Goal: Task Accomplishment & Management: Manage account settings

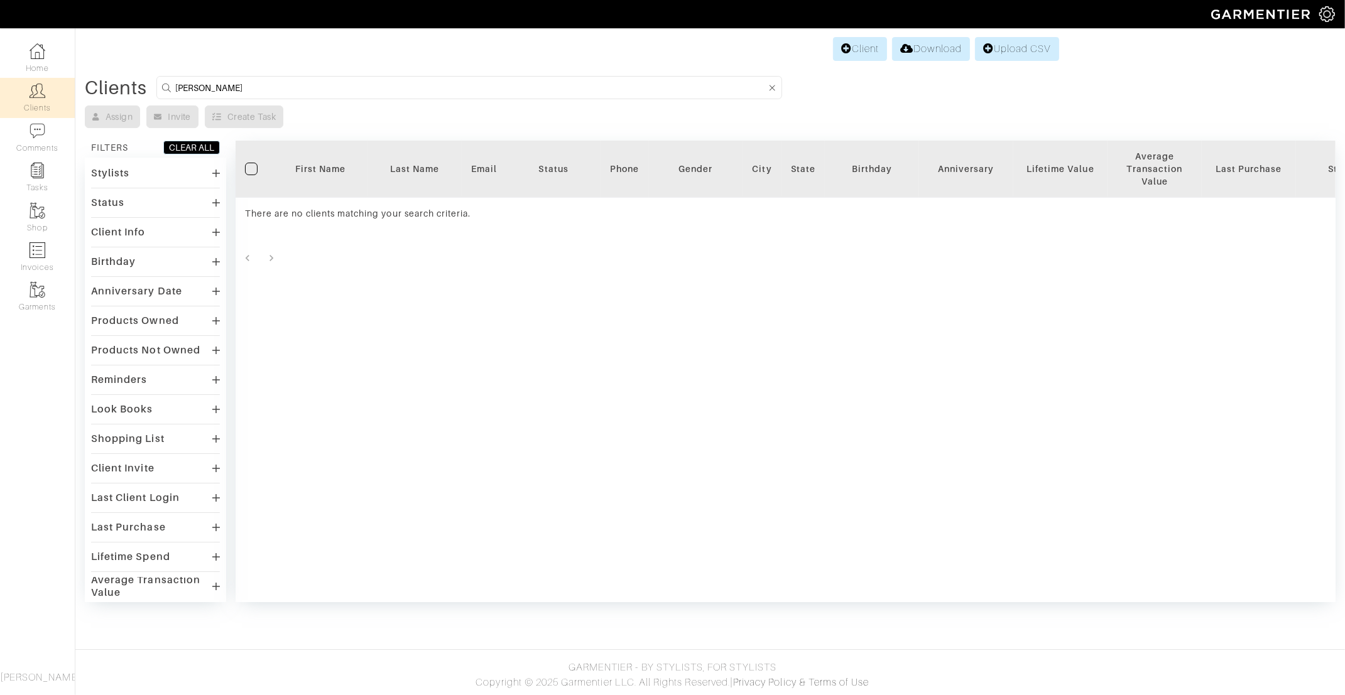
click at [131, 80] on div "Clients [PERSON_NAME]" at bounding box center [710, 87] width 1251 height 23
type input "z"
type input "adi"
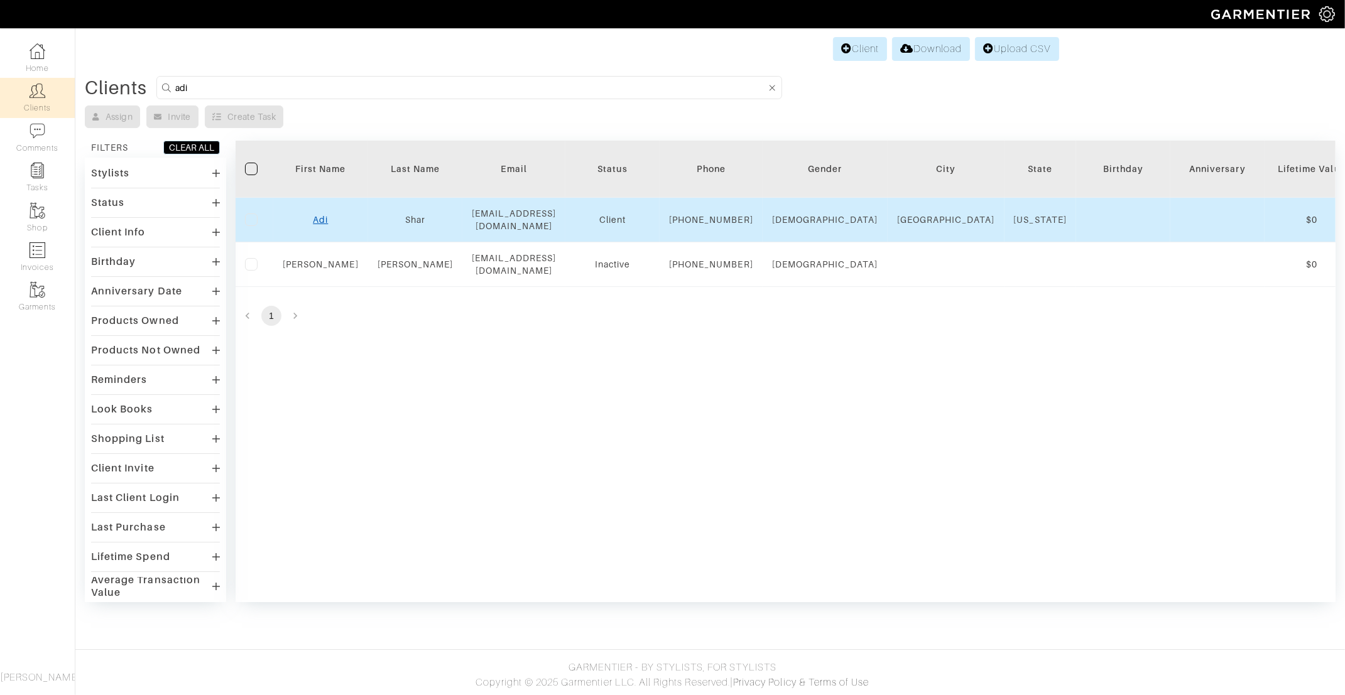
click at [321, 222] on link "Adi" at bounding box center [320, 220] width 15 height 10
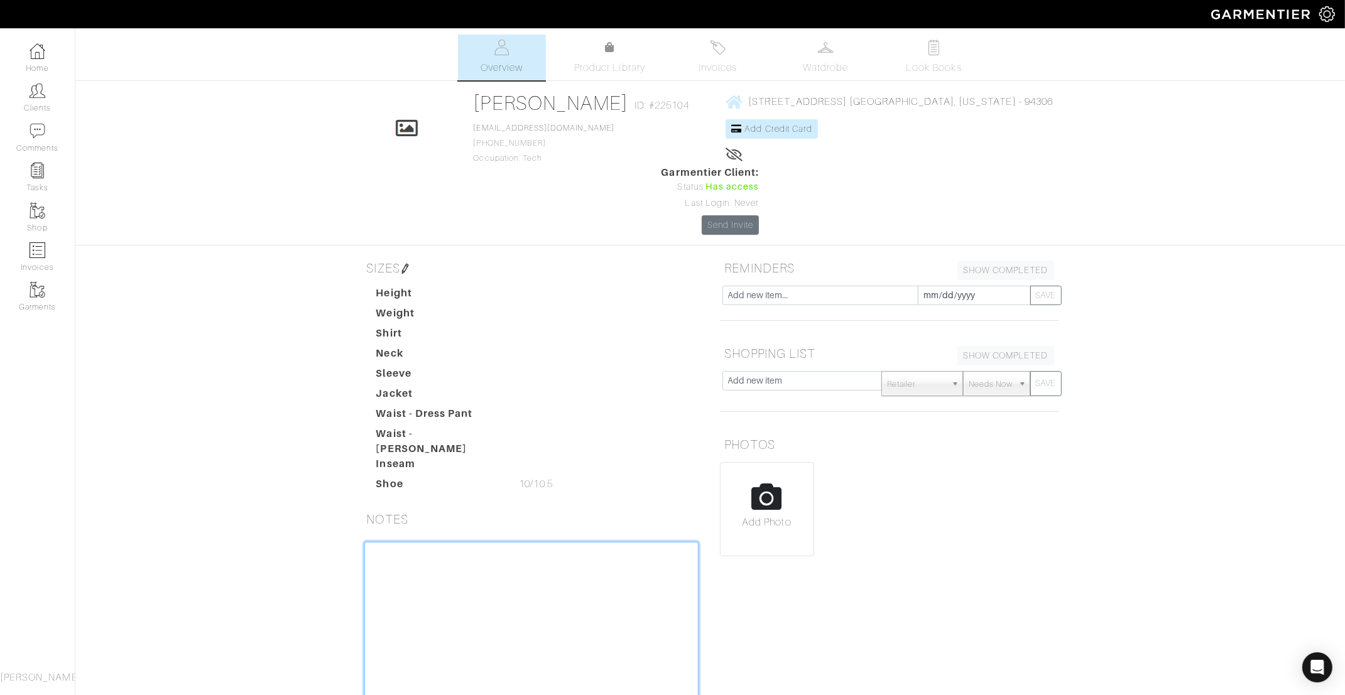
click at [470, 542] on textarea at bounding box center [531, 622] width 334 height 160
click at [374, 542] on textarea "Last saw him 3.31.25. Purchased T-shirts" at bounding box center [531, 622] width 334 height 160
click at [412, 542] on textarea "Last saw him 3.31.25. Purchased *T-shirts" at bounding box center [531, 622] width 334 height 160
drag, startPoint x: 431, startPoint y: 487, endPoint x: 306, endPoint y: 487, distance: 125.0
click at [306, 487] on div "Adi Shar Overview Overview Product Library Invoices Wardrobe Look Books Overvie…" at bounding box center [672, 391] width 1345 height 712
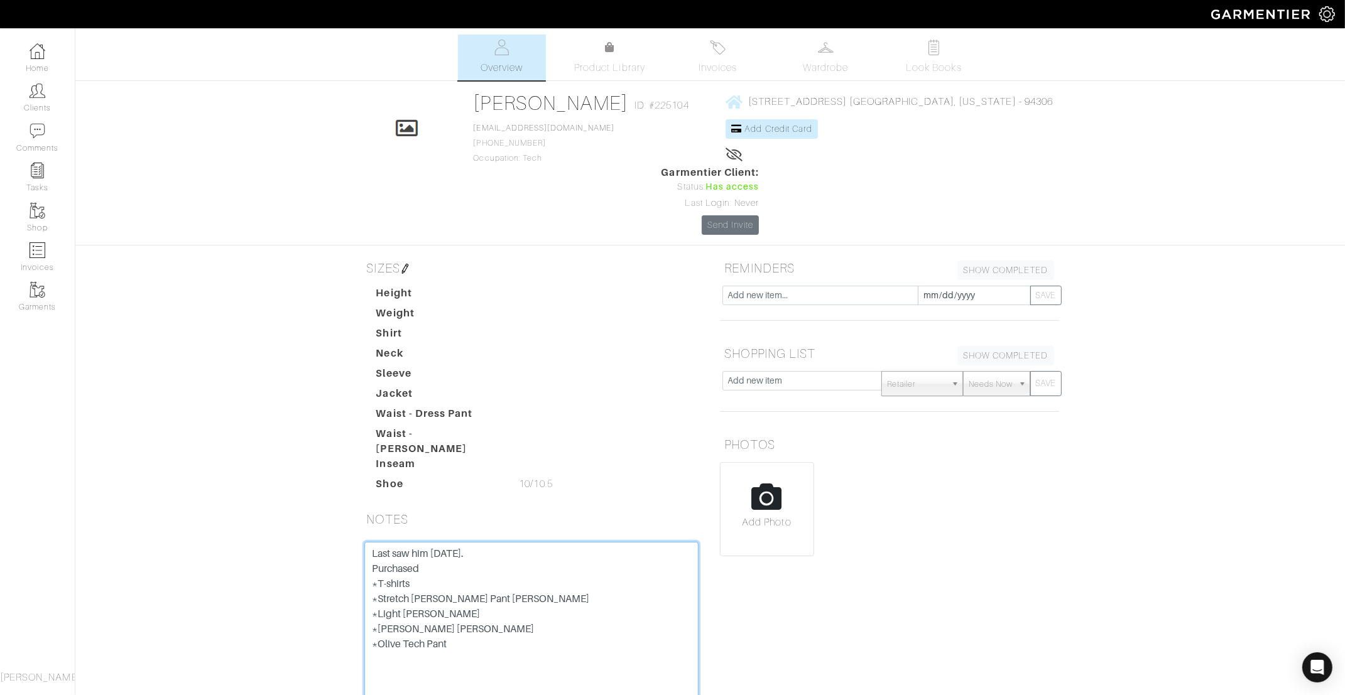
click at [483, 563] on textarea "Last saw him 3.31.25. Purchased *T-shirts *Stretch terry Pant Faherty *Light Gr…" at bounding box center [531, 622] width 334 height 160
type textarea "Last saw him 3.31.25. Purchased *T-shirts *Stretch terry Pant Faherty *Light Gr…"
click at [776, 371] on input "text" at bounding box center [802, 380] width 160 height 19
click at [996, 372] on span "Needs Now" at bounding box center [991, 384] width 44 height 25
click at [808, 371] on input "text" at bounding box center [802, 380] width 160 height 19
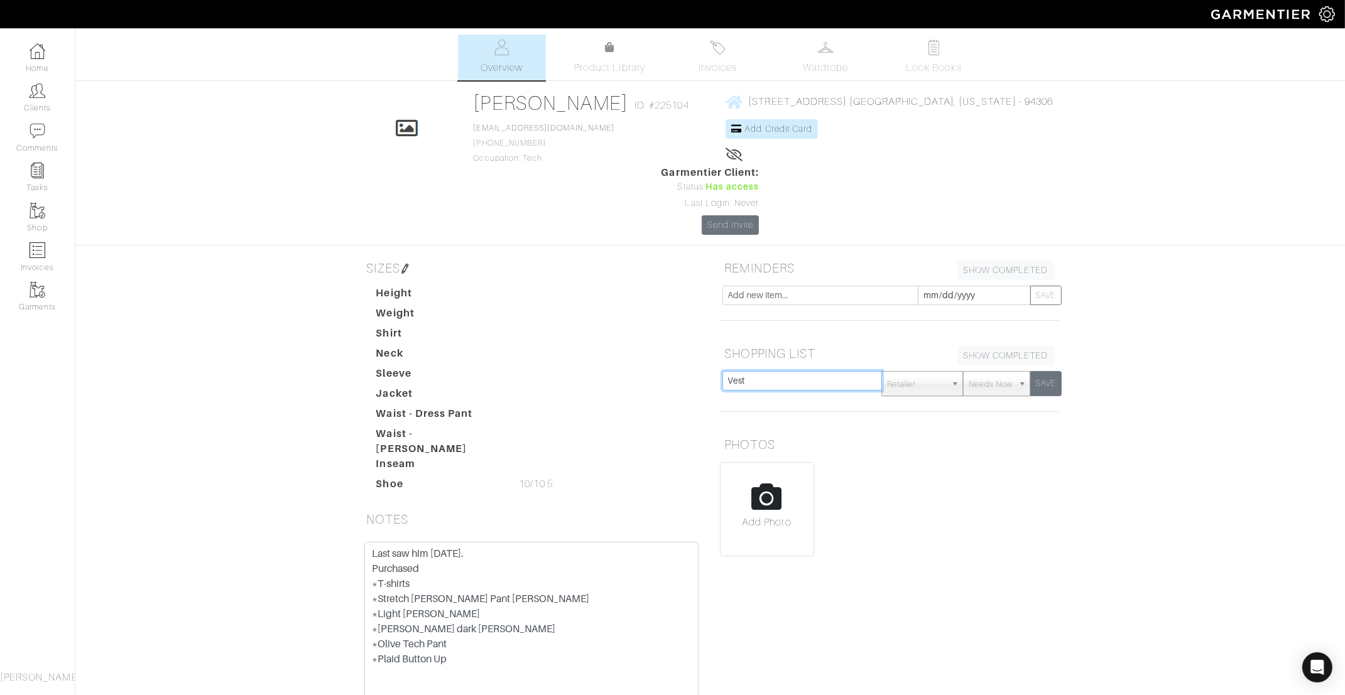
type input "Vest"
click at [1046, 371] on button "SAVE" at bounding box center [1045, 383] width 31 height 25
click at [785, 371] on input "text" at bounding box center [802, 380] width 160 height 19
type input "Bomber jacket"
click at [1050, 371] on button "SAVE" at bounding box center [1045, 383] width 31 height 25
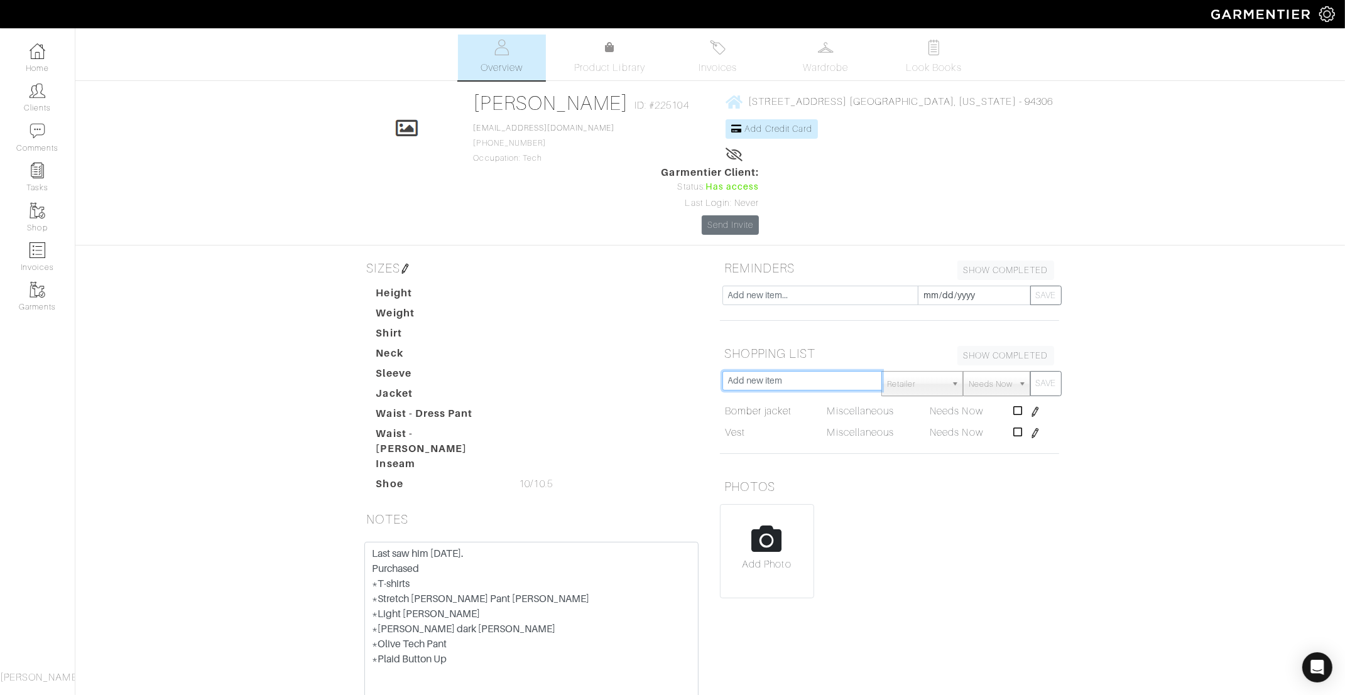
click at [827, 371] on input "text" at bounding box center [802, 380] width 160 height 19
type input "Navy Tech Pant"
click at [1053, 371] on button "SAVE" at bounding box center [1045, 383] width 31 height 25
click at [798, 371] on input "text" at bounding box center [802, 380] width 160 height 19
type input "Brown belt"
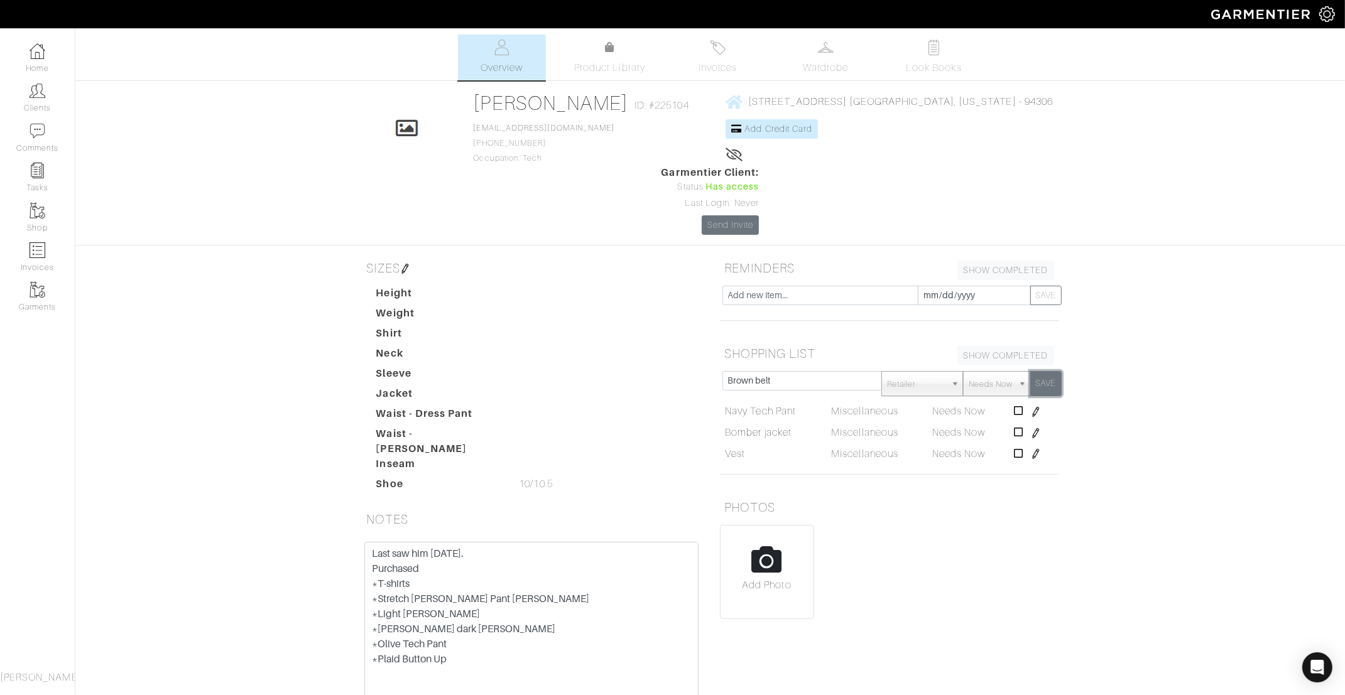
click at [1050, 371] on button "SAVE" at bounding box center [1045, 383] width 31 height 25
click at [796, 371] on input "text" at bounding box center [802, 380] width 160 height 19
type input "Black belt"
click at [1052, 371] on button "SAVE" at bounding box center [1045, 383] width 31 height 25
click at [758, 371] on input "text" at bounding box center [802, 380] width 160 height 19
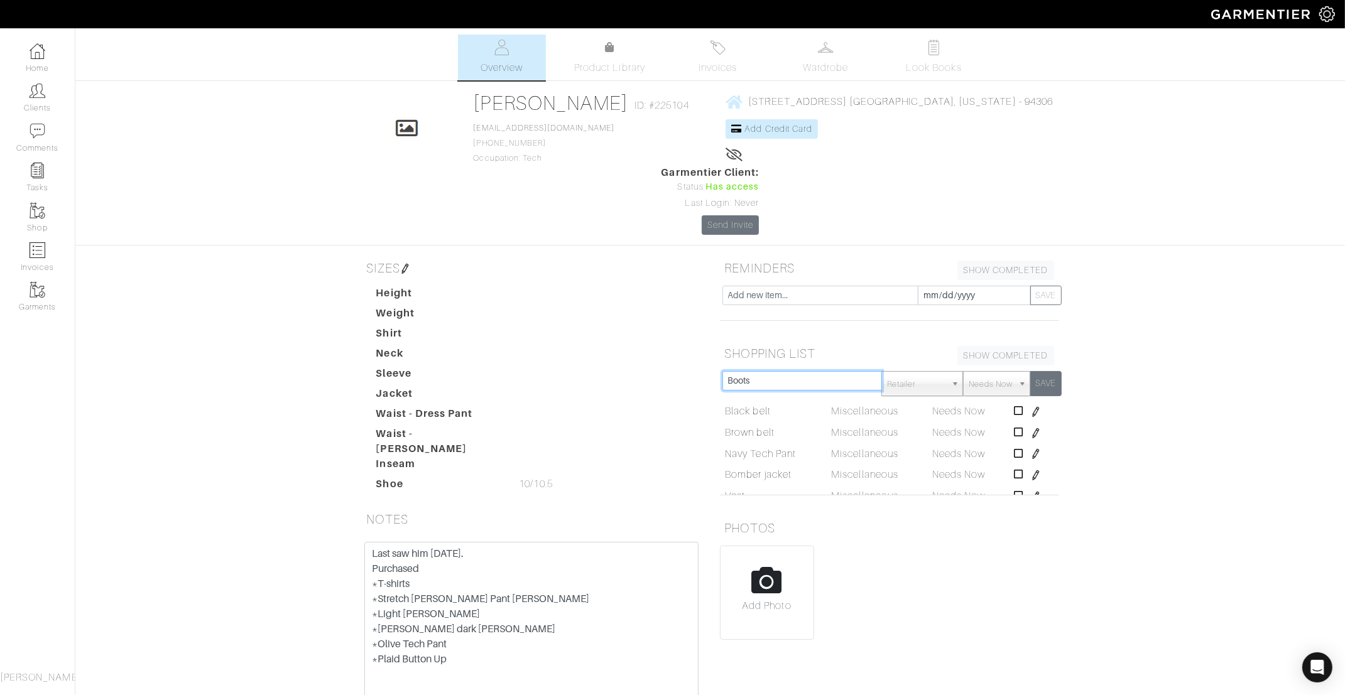
type input "Boots"
click at [1053, 371] on button "SAVE" at bounding box center [1045, 383] width 31 height 25
click at [762, 371] on input "text" at bounding box center [802, 380] width 160 height 19
type input "Crewneck sweater"
click at [1055, 371] on button "SAVE" at bounding box center [1045, 383] width 31 height 25
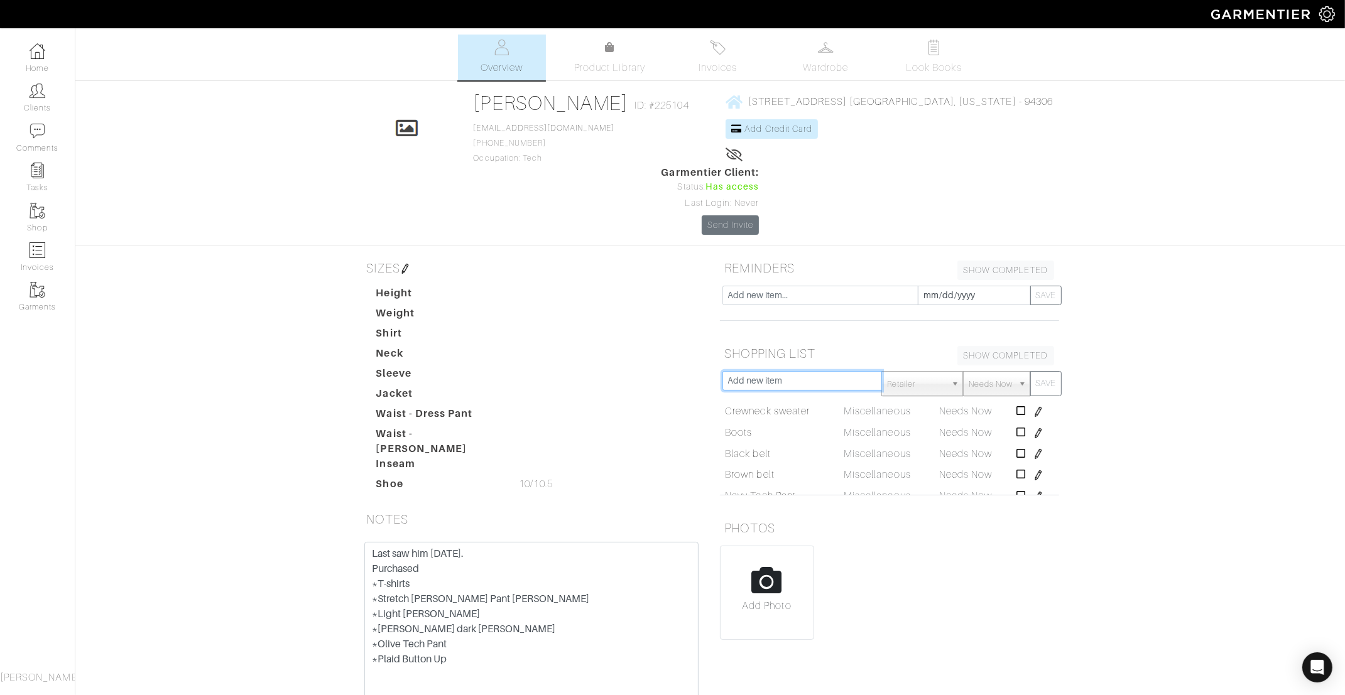
click at [798, 371] on input "text" at bounding box center [802, 380] width 160 height 19
type input "White sneaker"
click at [1058, 371] on button "SAVE" at bounding box center [1045, 383] width 31 height 25
click at [50, 98] on link "Clients" at bounding box center [37, 98] width 75 height 40
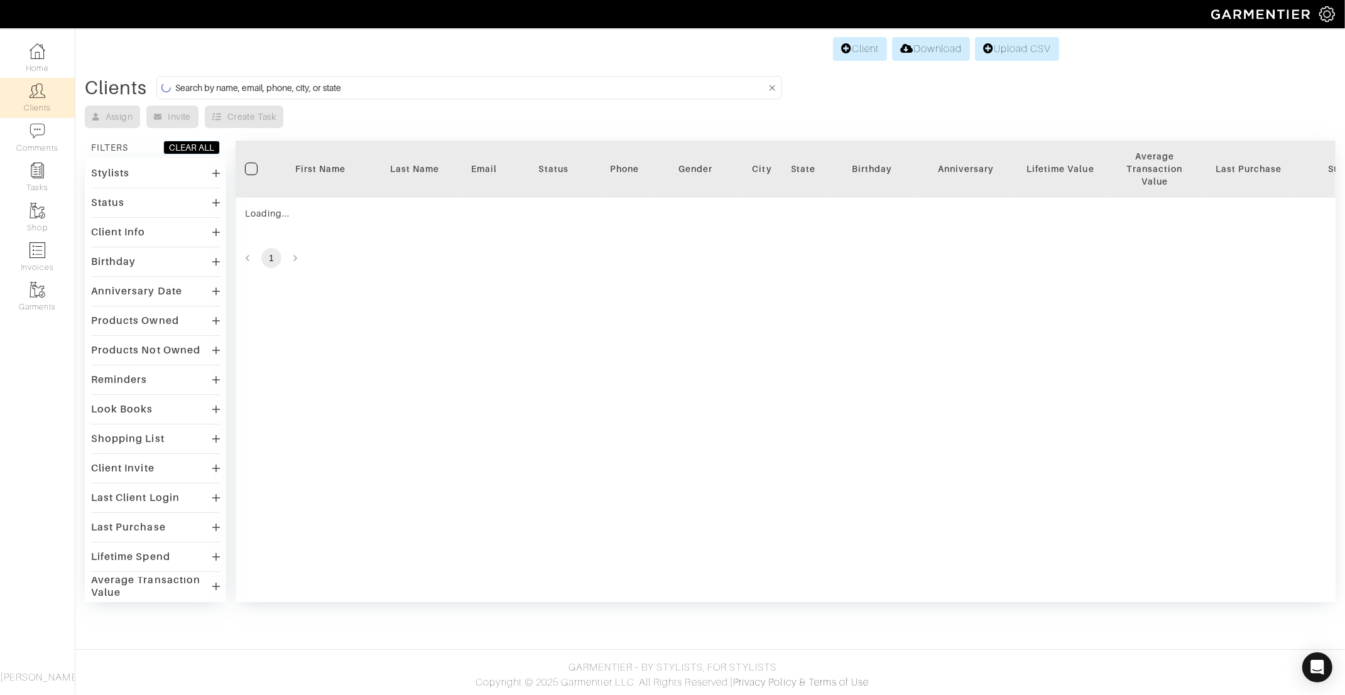
click at [432, 85] on input at bounding box center [470, 88] width 590 height 16
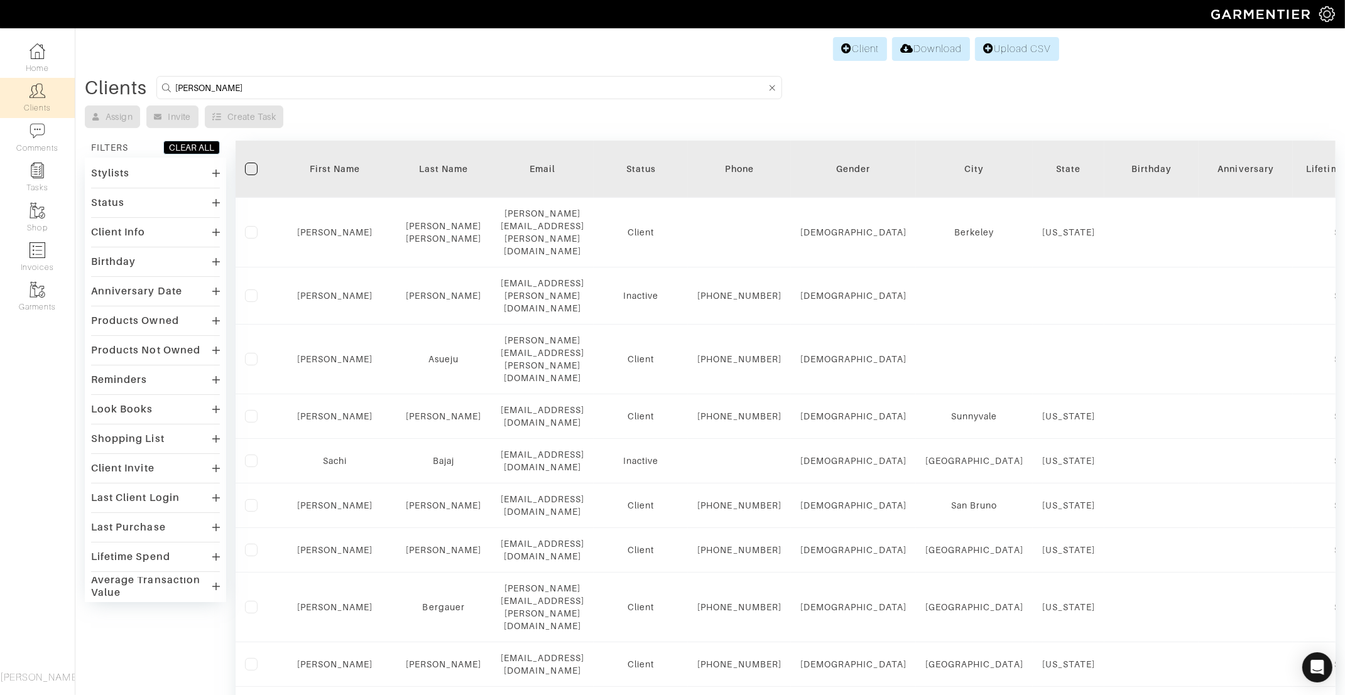
type input "andrew"
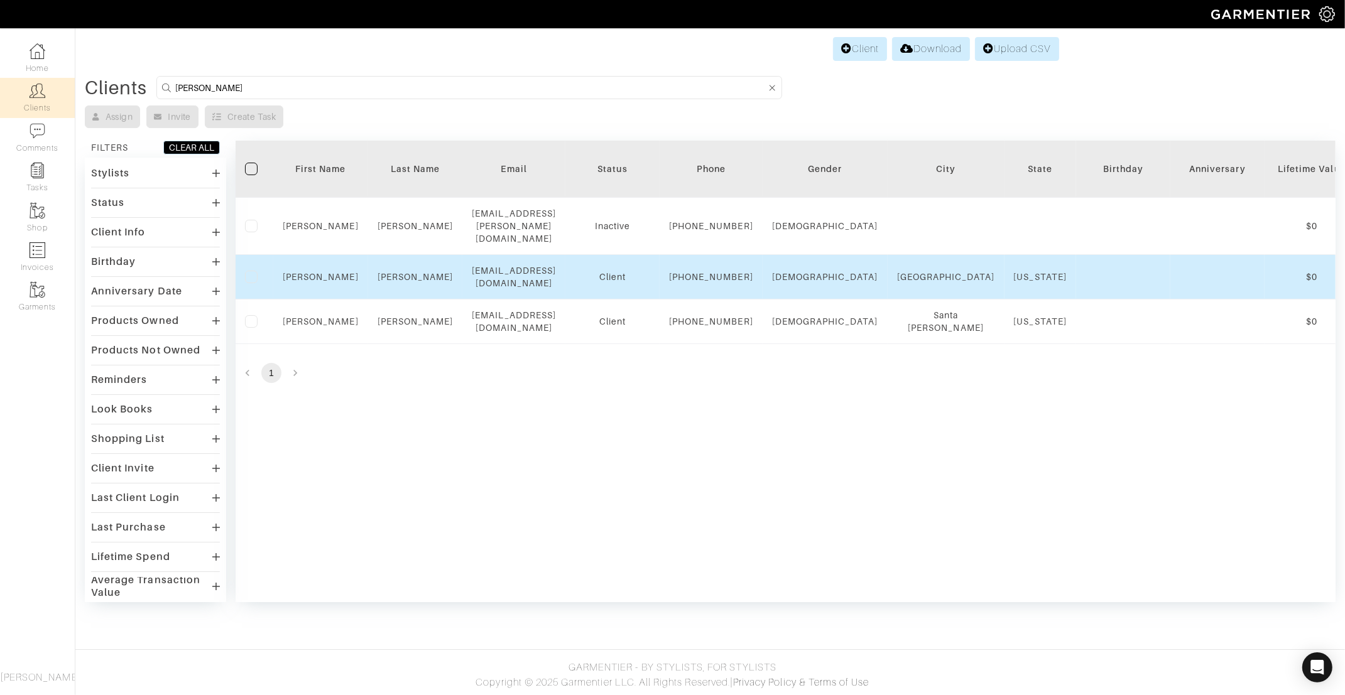
click at [330, 274] on td "Andrew" at bounding box center [320, 277] width 95 height 45
click at [325, 281] on link "Andrew" at bounding box center [321, 277] width 76 height 10
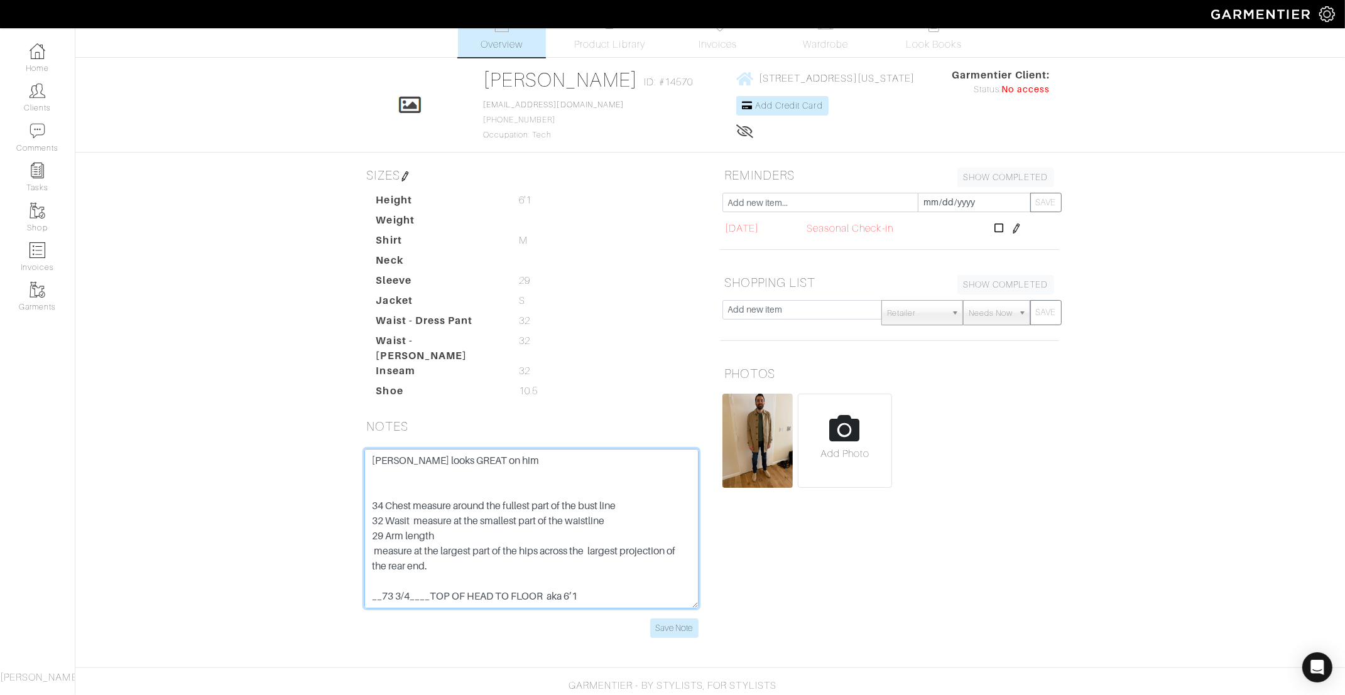
click at [372, 452] on textarea "GReen looks GREAT on him 34 Chest measure around the fullest part of the bust l…" at bounding box center [531, 529] width 334 height 160
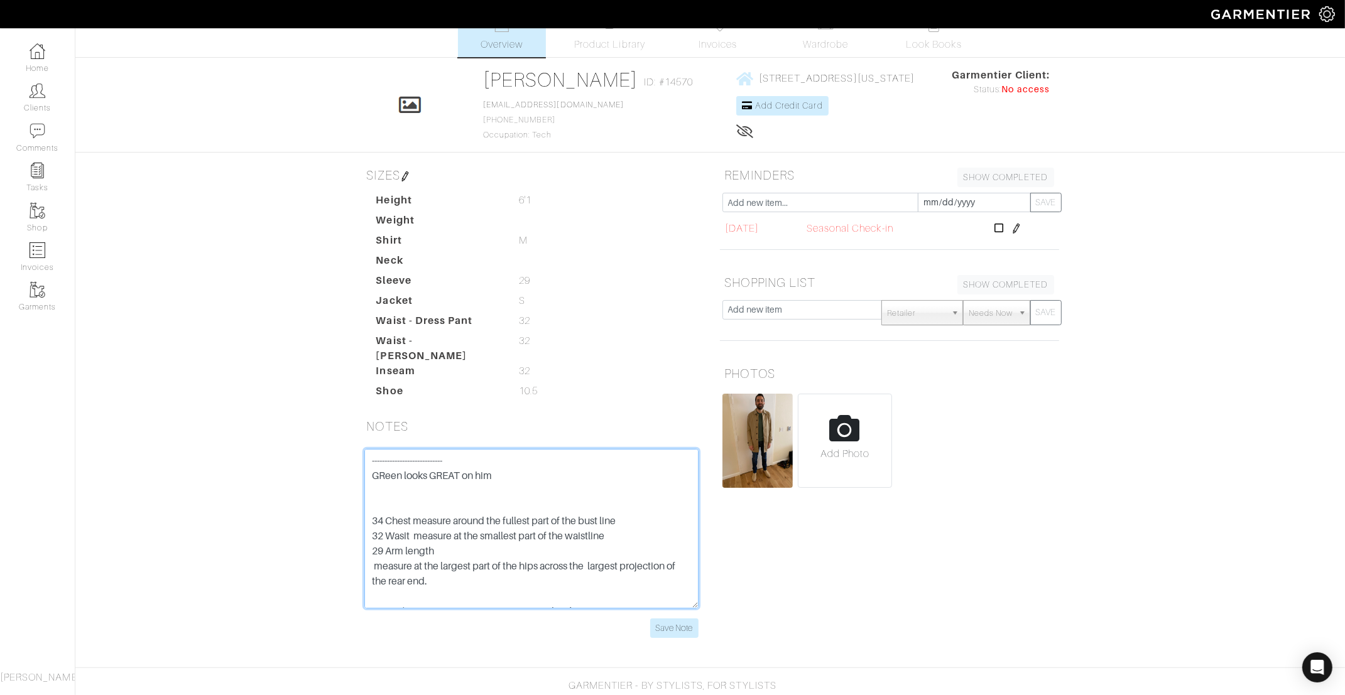
click at [395, 455] on textarea "GReen looks GREAT on him 34 Chest measure around the fullest part of the bust l…" at bounding box center [531, 529] width 334 height 160
paste textarea "J.Crew - Charcoal Pant - 32x32 Thursday Boot Co - Black boot - 10.5 Paige - Tra…"
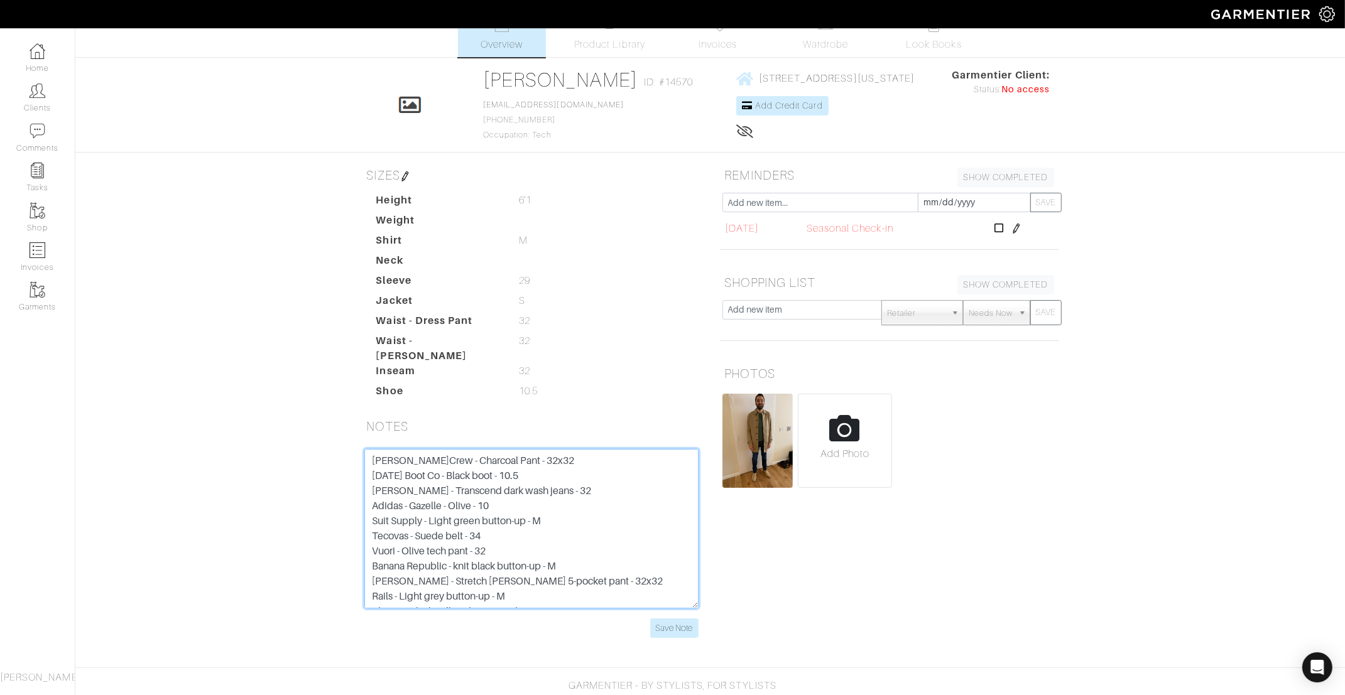
click at [370, 453] on textarea "GReen looks GREAT on him 34 Chest measure around the fullest part of the bust l…" at bounding box center [531, 529] width 334 height 160
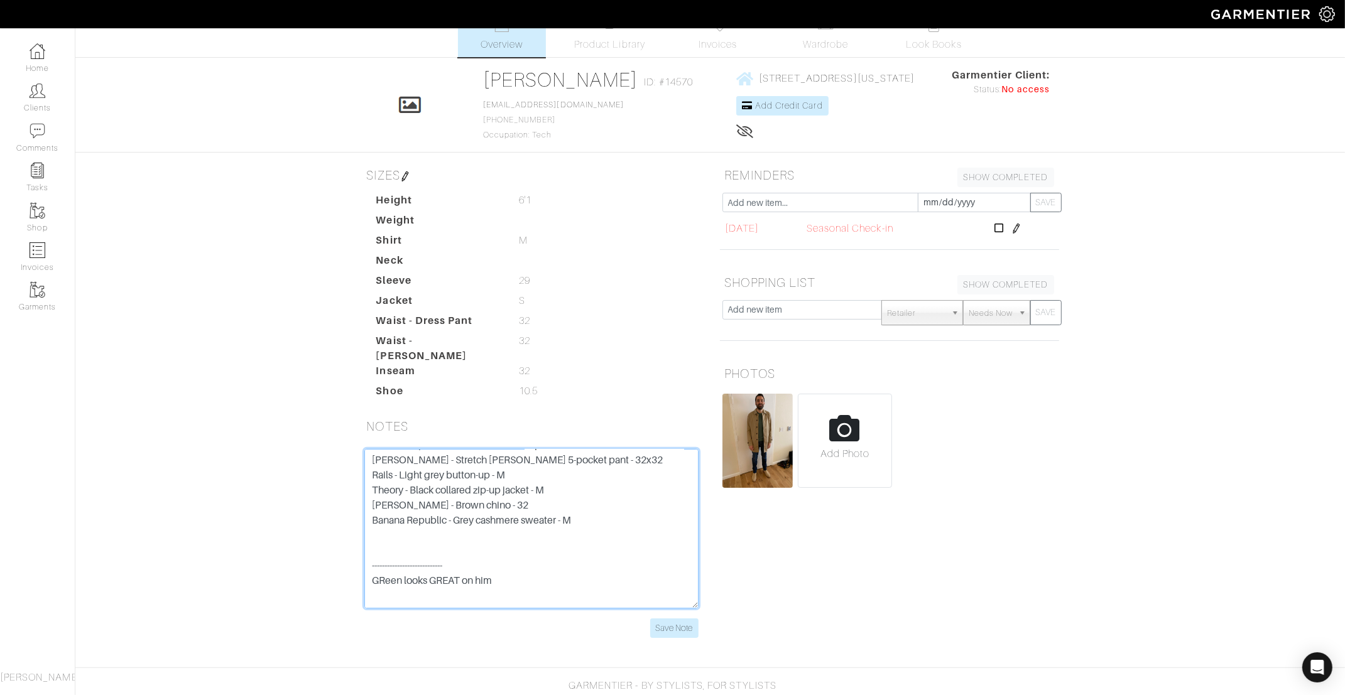
scroll to position [193, 0]
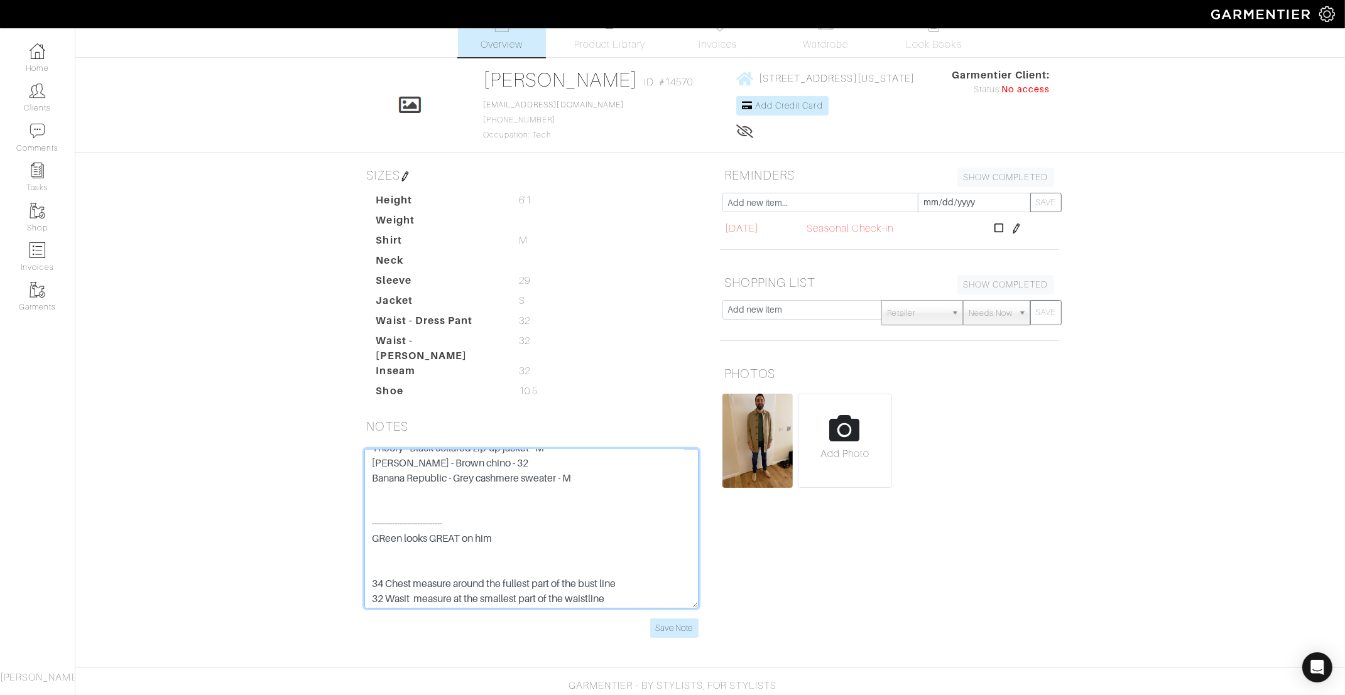
click at [563, 496] on textarea "GReen looks GREAT on him 34 Chest measure around the fullest part of the bust l…" at bounding box center [531, 529] width 334 height 160
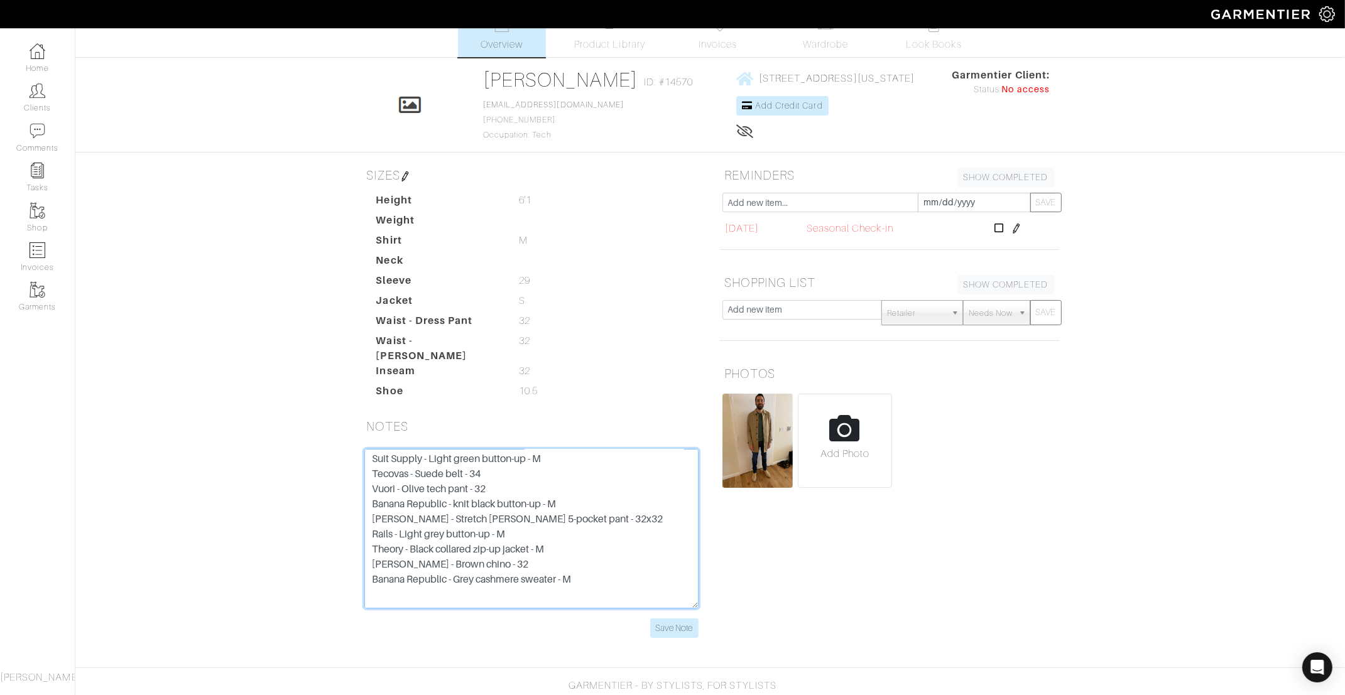
scroll to position [94, 0]
type textarea "Last Appointment 1.22.25 Purchased: J.Crew - Charcoal Pant - 32x32 Thursday Boo…"
click at [814, 297] on div "SHOPPING LIST SHOW COMPLETED SHOW INCOMPLETE" at bounding box center [889, 285] width 358 height 30
click at [814, 305] on input "text" at bounding box center [802, 309] width 160 height 19
type input "Crewneck sweaters"
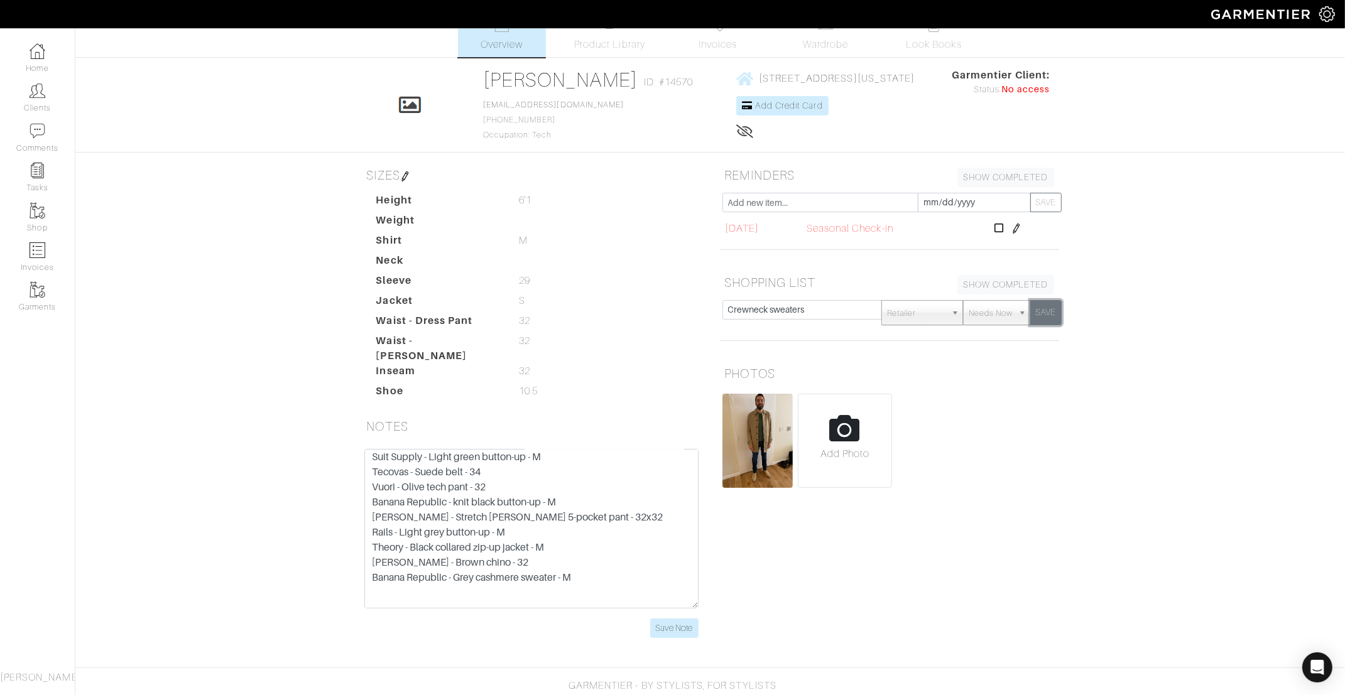
click at [1045, 310] on button "SAVE" at bounding box center [1045, 312] width 31 height 25
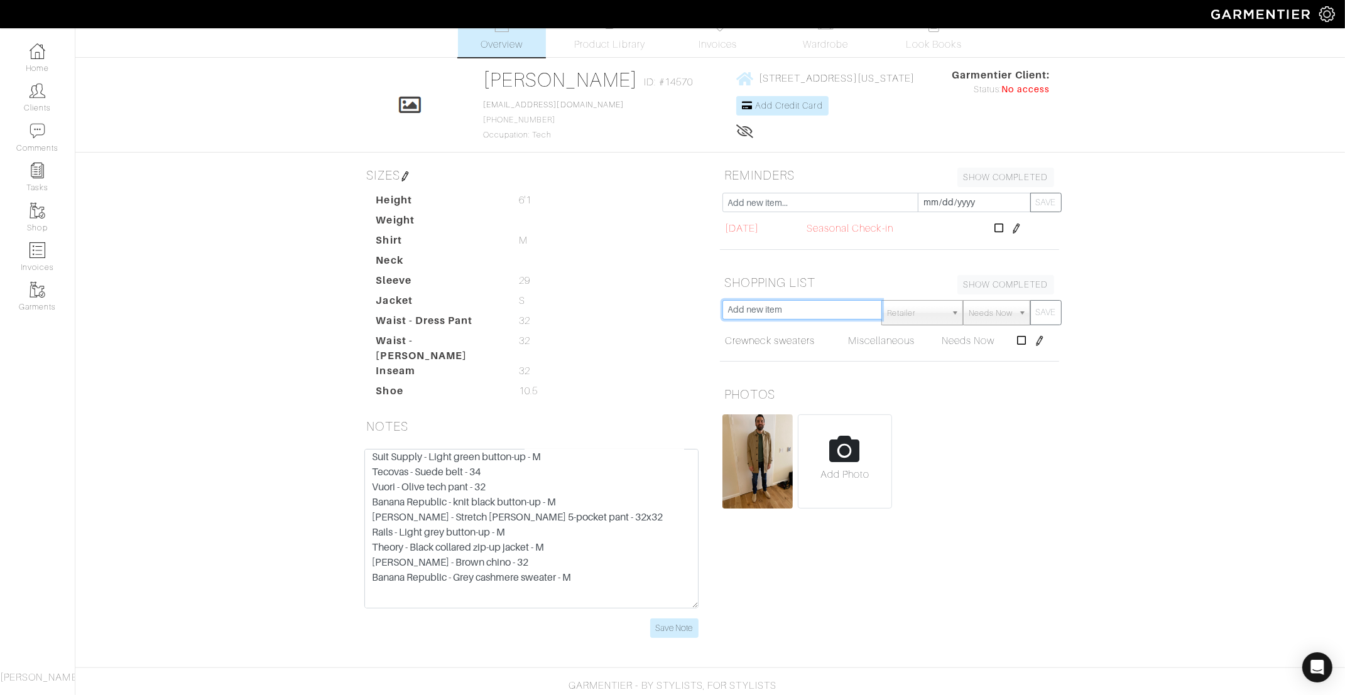
click at [764, 312] on input "text" at bounding box center [802, 309] width 160 height 19
type input "Henley's"
click at [1053, 307] on button "SAVE" at bounding box center [1045, 312] width 31 height 25
click at [778, 308] on input "text" at bounding box center [802, 309] width 160 height 19
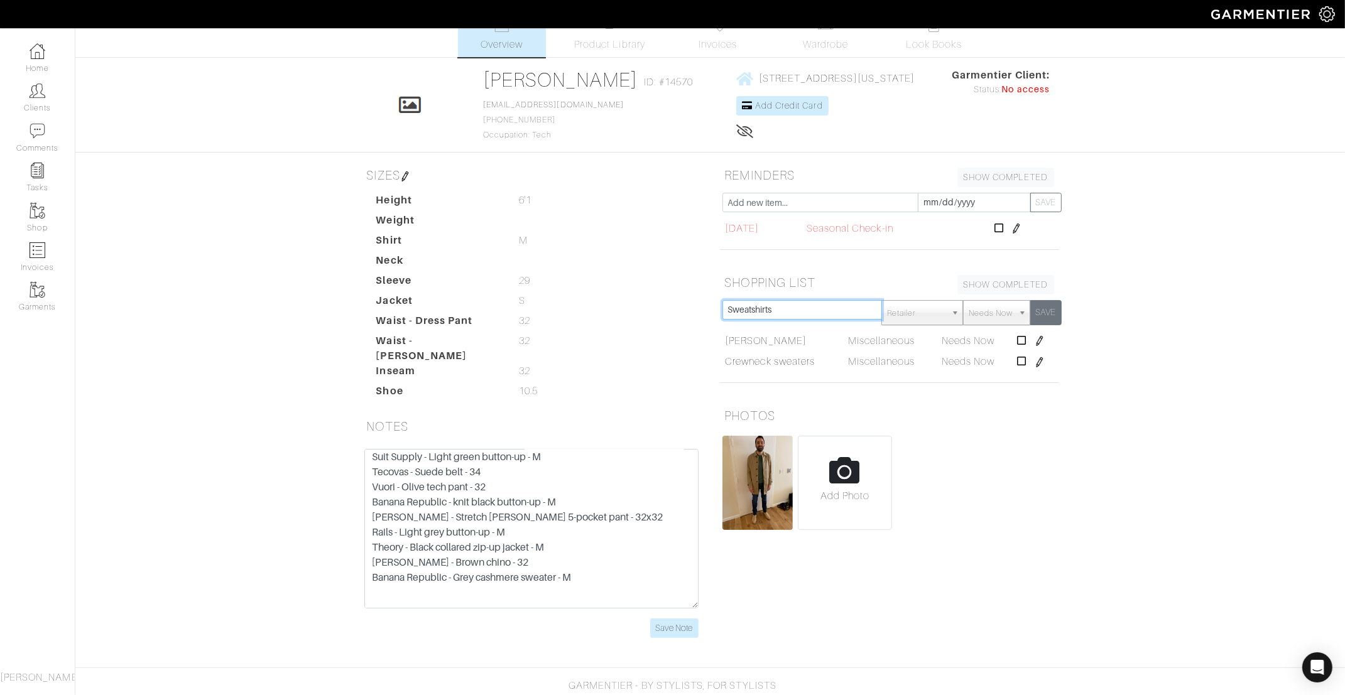
type input "Sweatshirts"
click at [1042, 312] on button "SAVE" at bounding box center [1045, 312] width 31 height 25
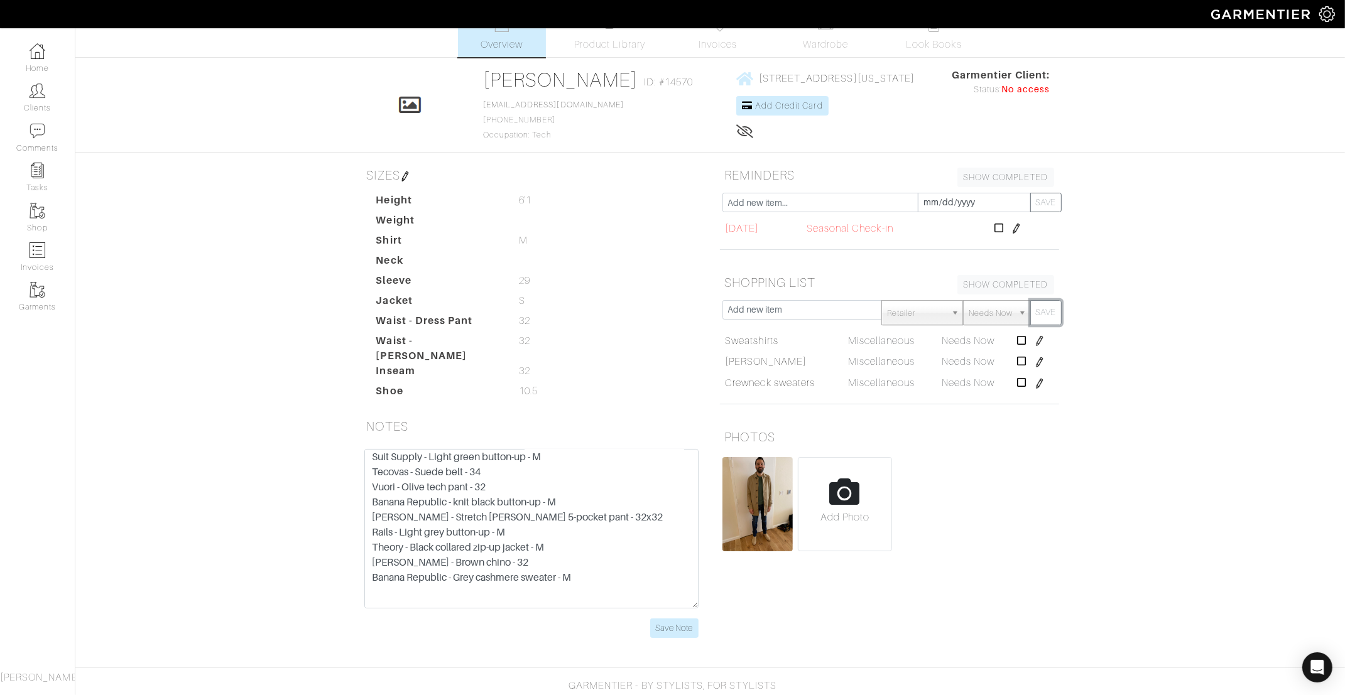
scroll to position [30, 0]
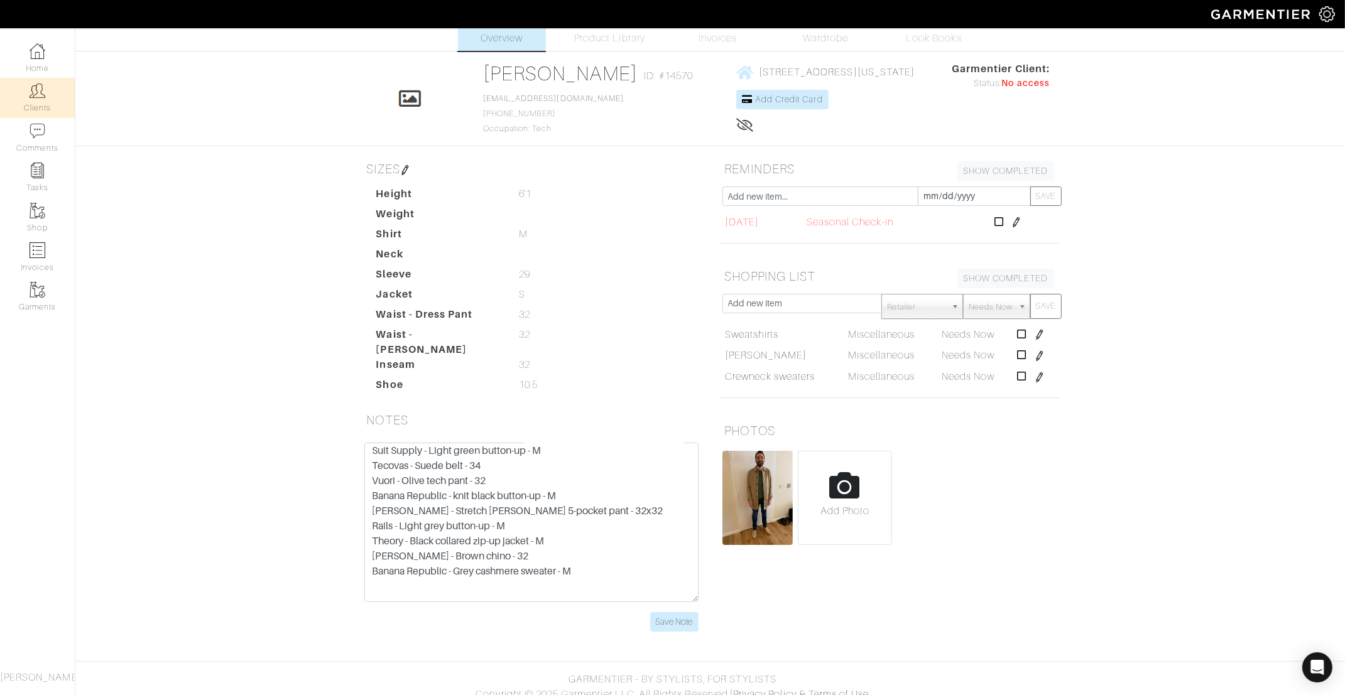
click at [34, 96] on img at bounding box center [38, 91] width 16 height 16
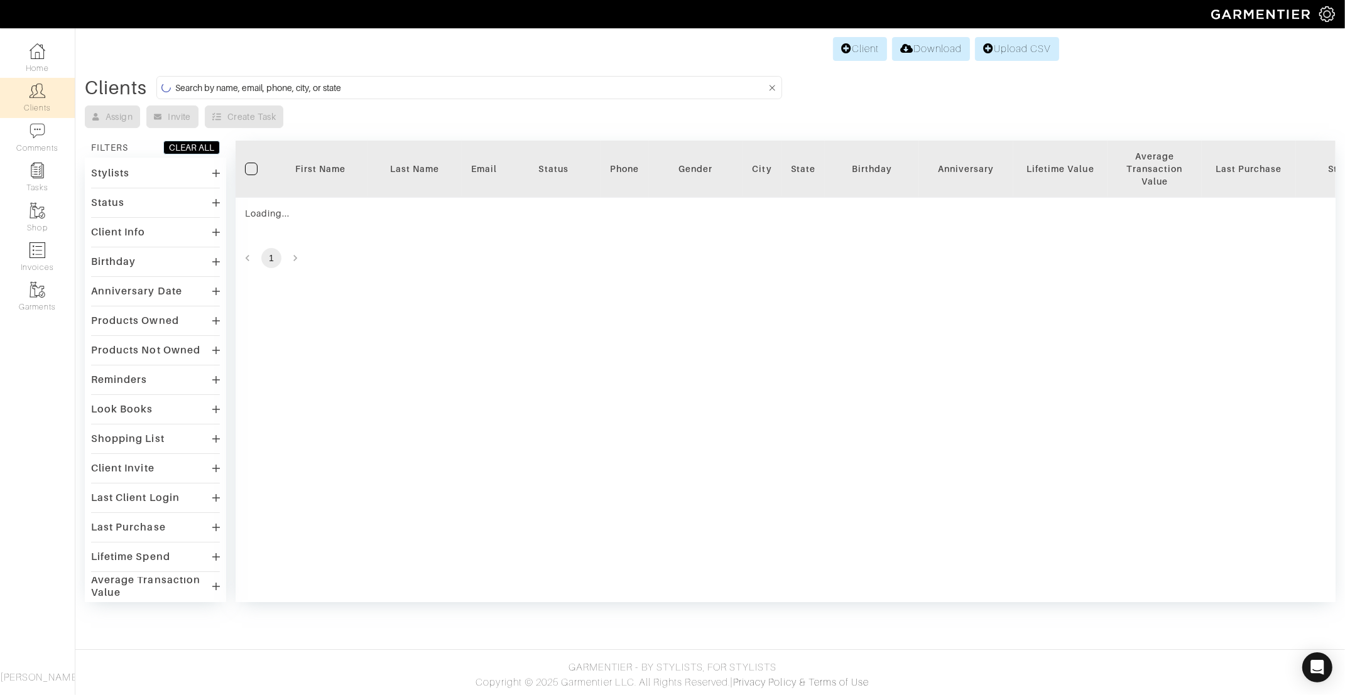
click at [357, 73] on div "Client Download Upload CSV Clients Assign Invite Create Task FILTERS CLEAR ALL …" at bounding box center [672, 319] width 1345 height 568
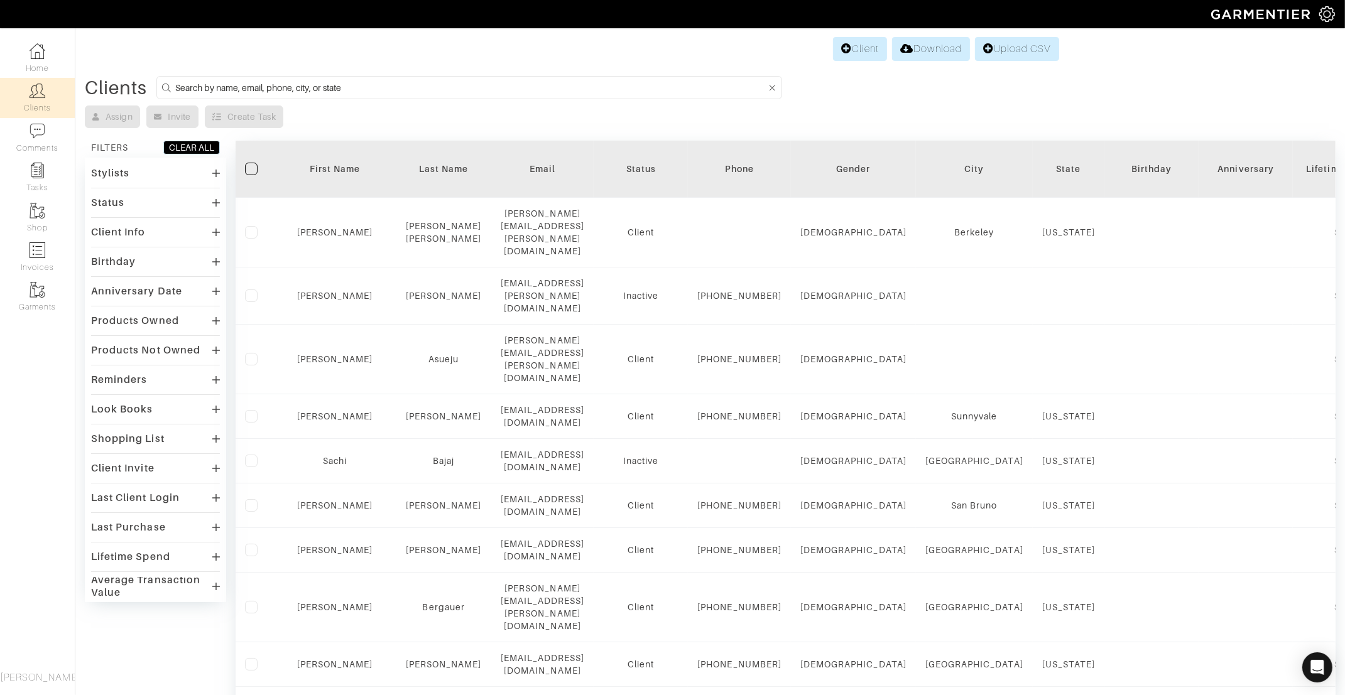
click at [348, 94] on input at bounding box center [470, 88] width 590 height 16
type input "emily"
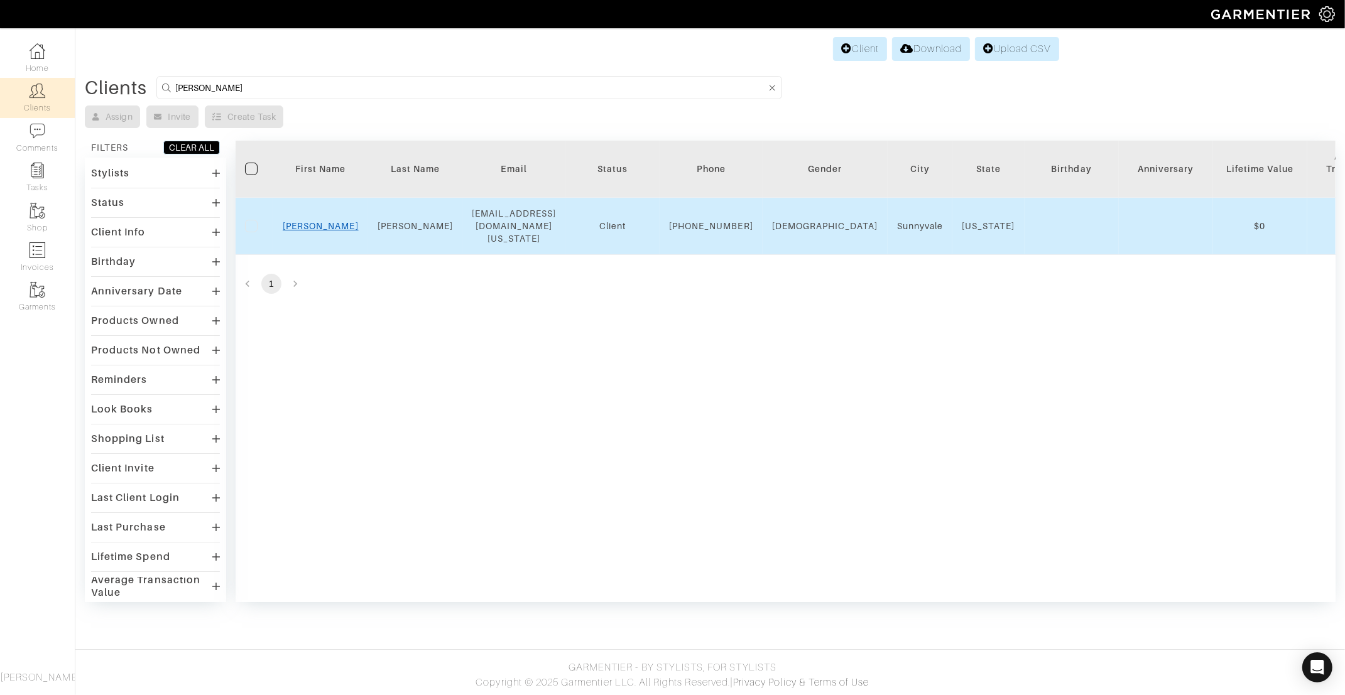
click at [314, 227] on link "Emily" at bounding box center [321, 226] width 76 height 10
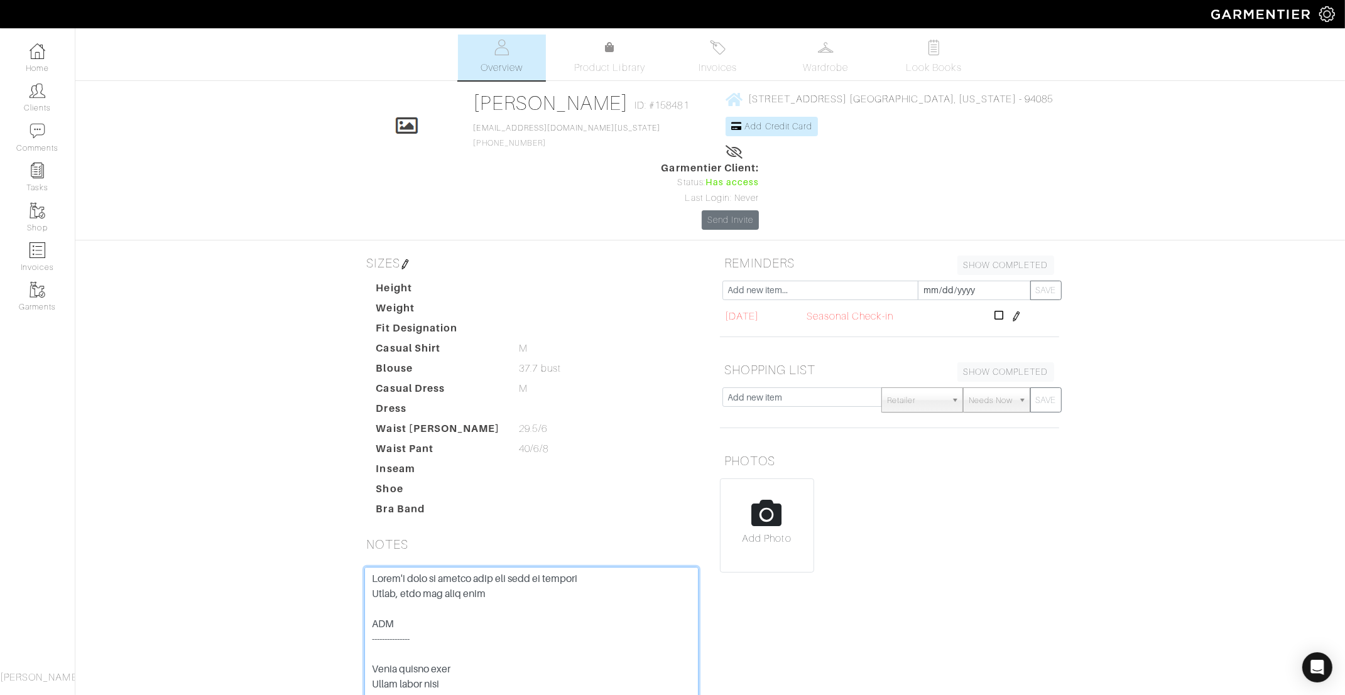
click at [371, 567] on textarea at bounding box center [531, 647] width 334 height 160
click at [499, 567] on textarea at bounding box center [531, 647] width 334 height 160
click at [543, 567] on textarea at bounding box center [531, 647] width 334 height 160
click at [475, 567] on textarea at bounding box center [531, 647] width 334 height 160
click at [465, 567] on textarea at bounding box center [531, 647] width 334 height 160
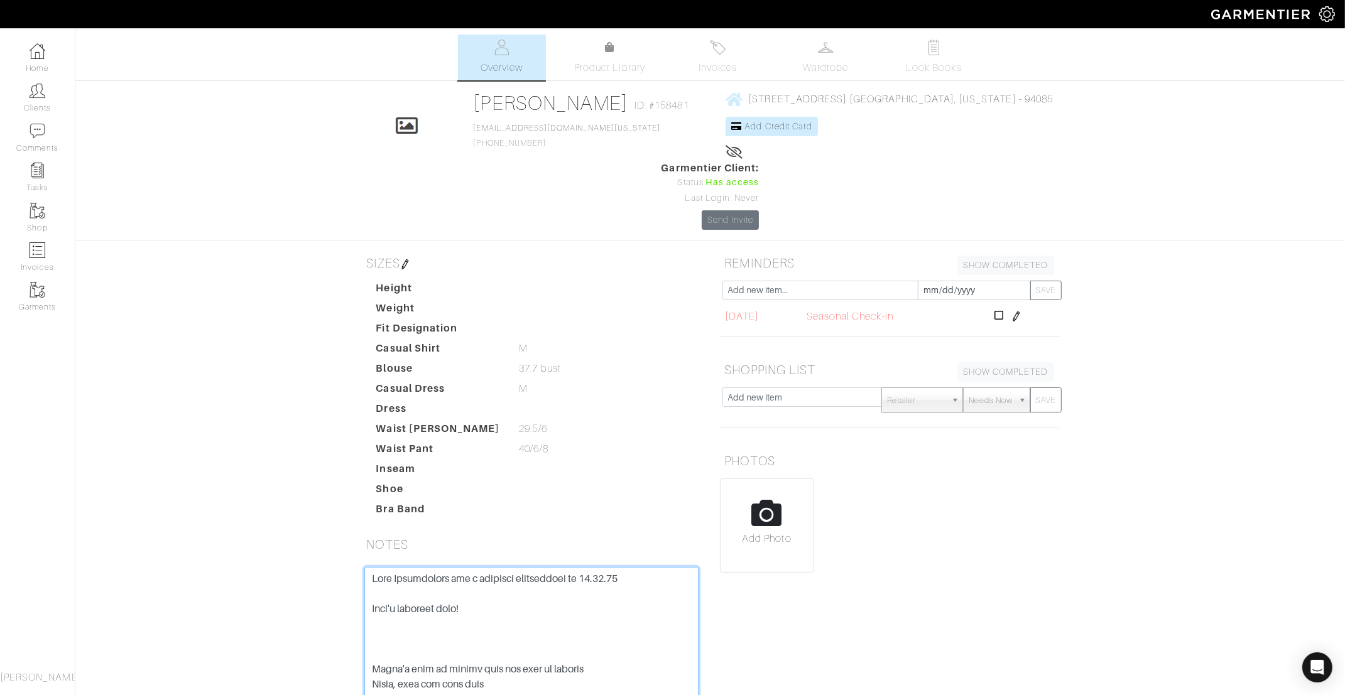
click at [433, 573] on textarea at bounding box center [531, 647] width 334 height 160
type textarea "Last Appointment was a shopping appointment on 12.16.24 Didn't purchase much! -…"
click at [741, 388] on input "text" at bounding box center [802, 397] width 160 height 19
type input "Wide leg trousers"
click at [1050, 388] on button "SAVE" at bounding box center [1045, 400] width 31 height 25
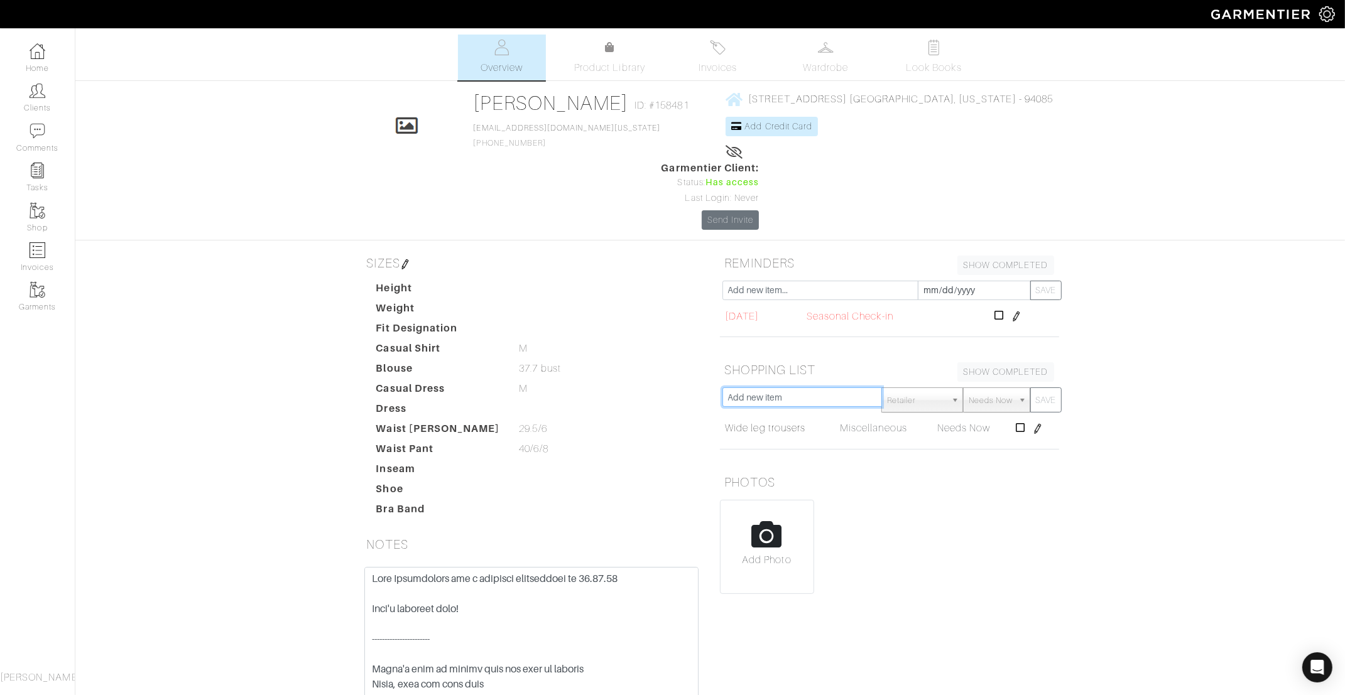
click at [807, 388] on input "text" at bounding box center [802, 397] width 160 height 19
type input "Wide leg jeans"
click at [1051, 388] on button "SAVE" at bounding box center [1045, 400] width 31 height 25
click at [758, 388] on input "text" at bounding box center [802, 397] width 160 height 19
type input "Shacket"
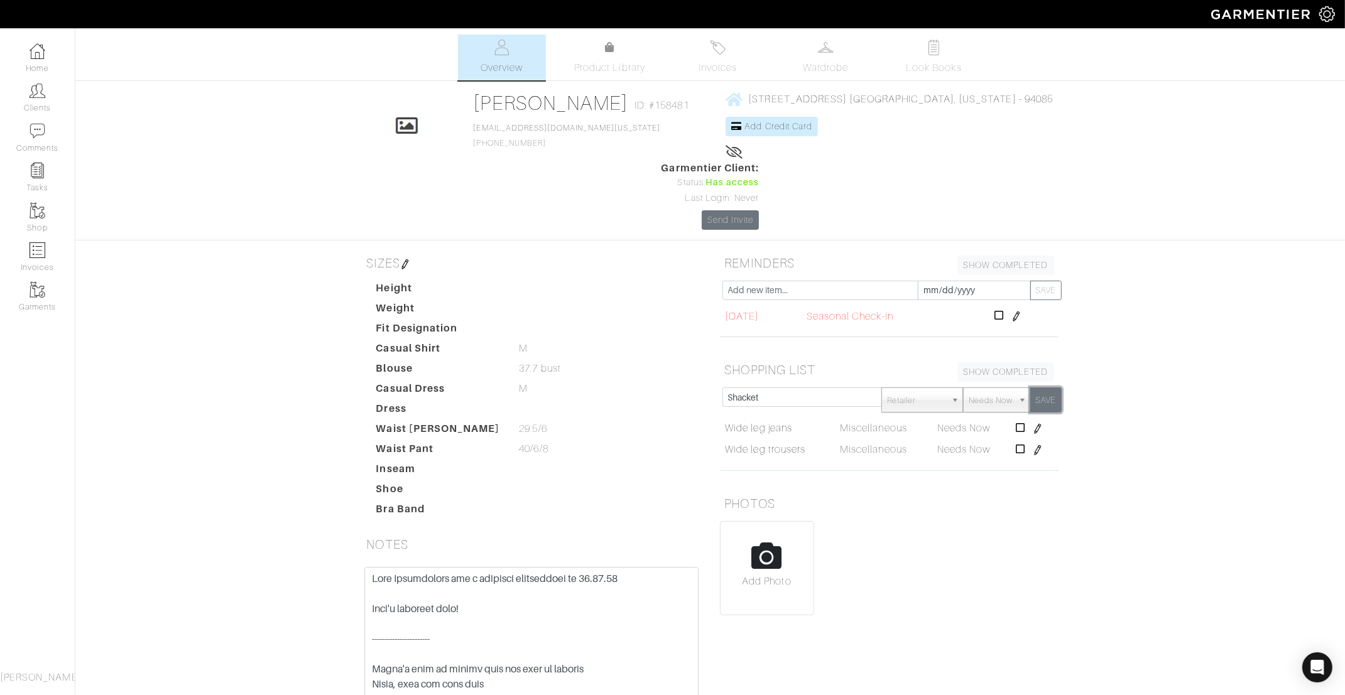
click at [1047, 388] on button "SAVE" at bounding box center [1045, 400] width 31 height 25
drag, startPoint x: 491, startPoint y: 534, endPoint x: 281, endPoint y: 533, distance: 209.8
click at [281, 533] on div "Emily Travinsky Overview Overview Product Library Invoices Wardrobe Look Books …" at bounding box center [672, 403] width 1345 height 737
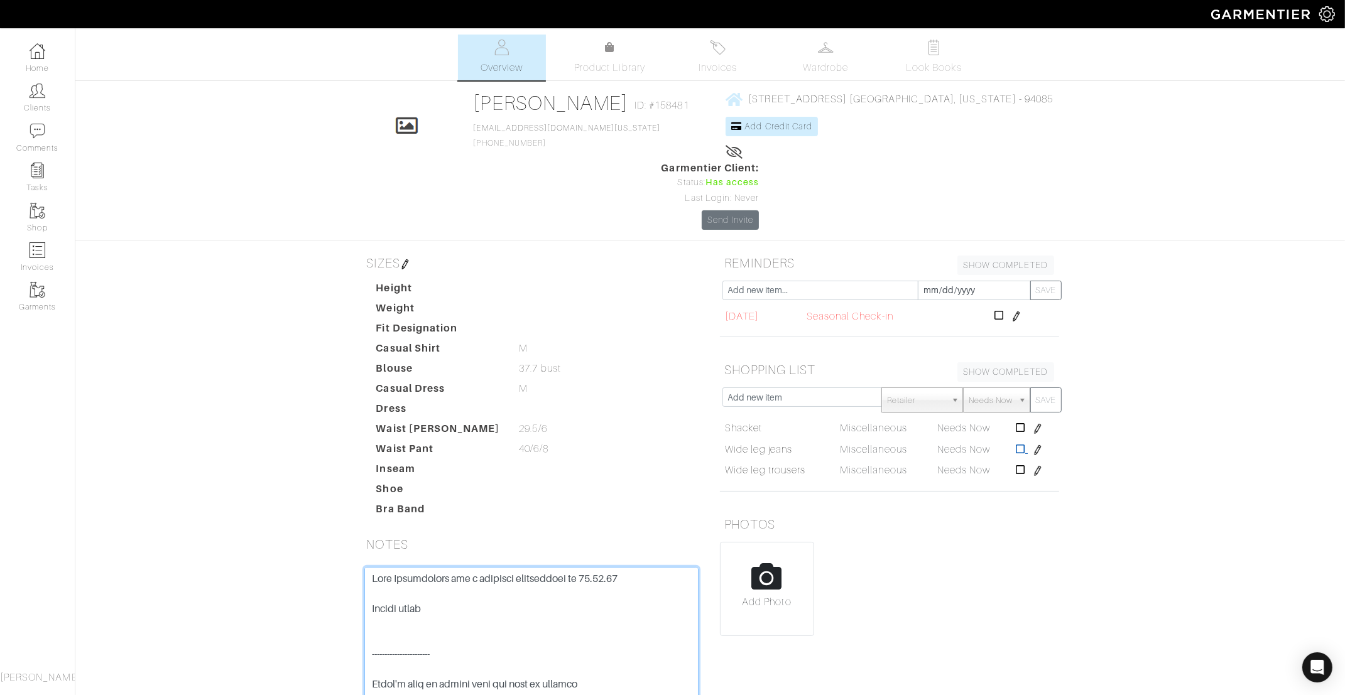
type textarea "Last Appointment was a shopping appointment on 12.16.24 Barrel jeans ----------…"
click at [1023, 444] on icon at bounding box center [1020, 449] width 9 height 10
click at [803, 388] on input "text" at bounding box center [802, 397] width 160 height 19
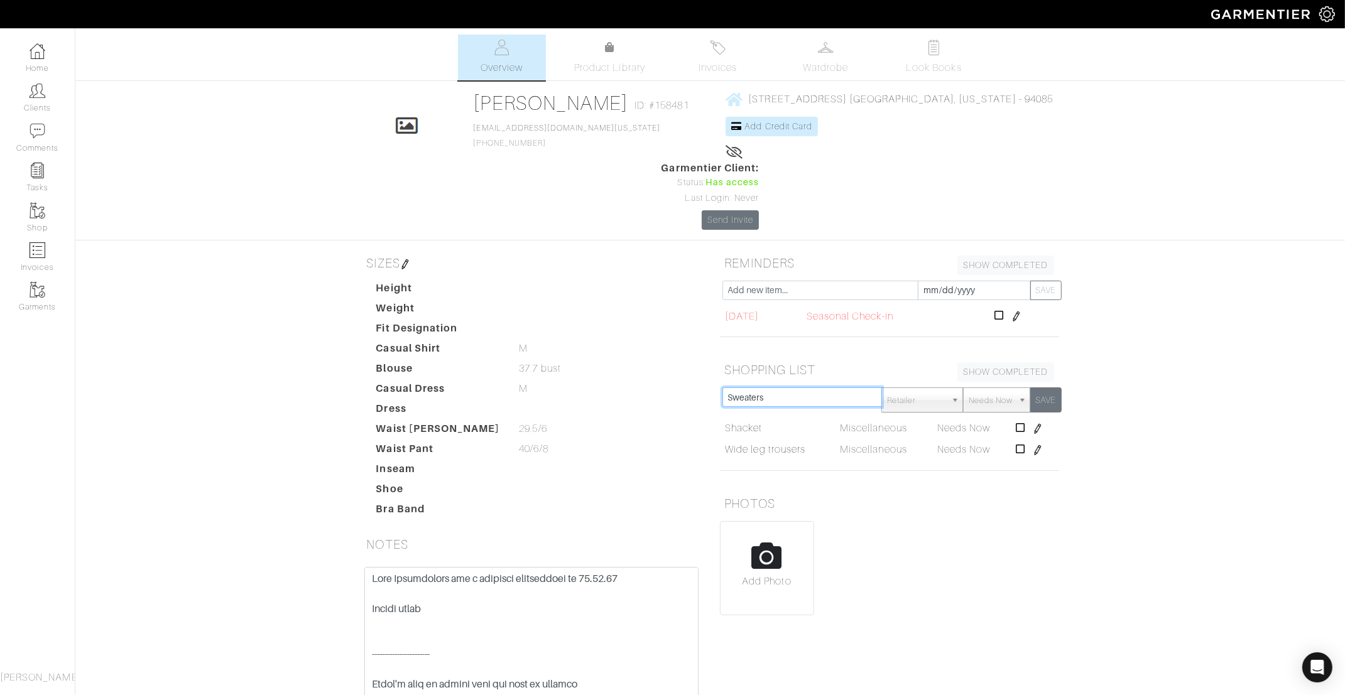
type input "Sweaters"
click at [1050, 388] on button "SAVE" at bounding box center [1045, 400] width 31 height 25
click at [421, 567] on textarea at bounding box center [531, 647] width 334 height 160
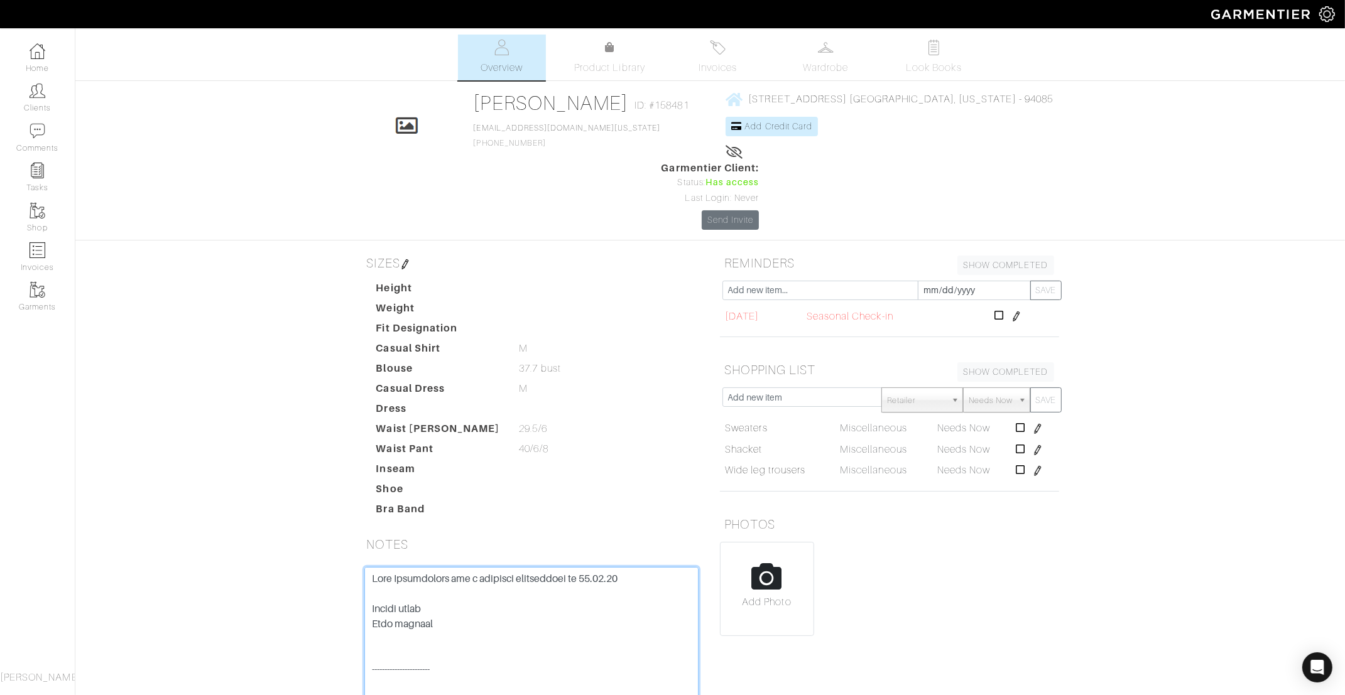
type textarea "Last Appointment was a shopping appointment on 12.16.24 Barrel jeans Pink sweat…"
click at [791, 388] on input "text" at bounding box center [802, 397] width 160 height 19
type input "Rain boots"
click at [1031, 388] on button "SAVE" at bounding box center [1045, 400] width 31 height 25
click at [424, 567] on textarea at bounding box center [531, 647] width 334 height 160
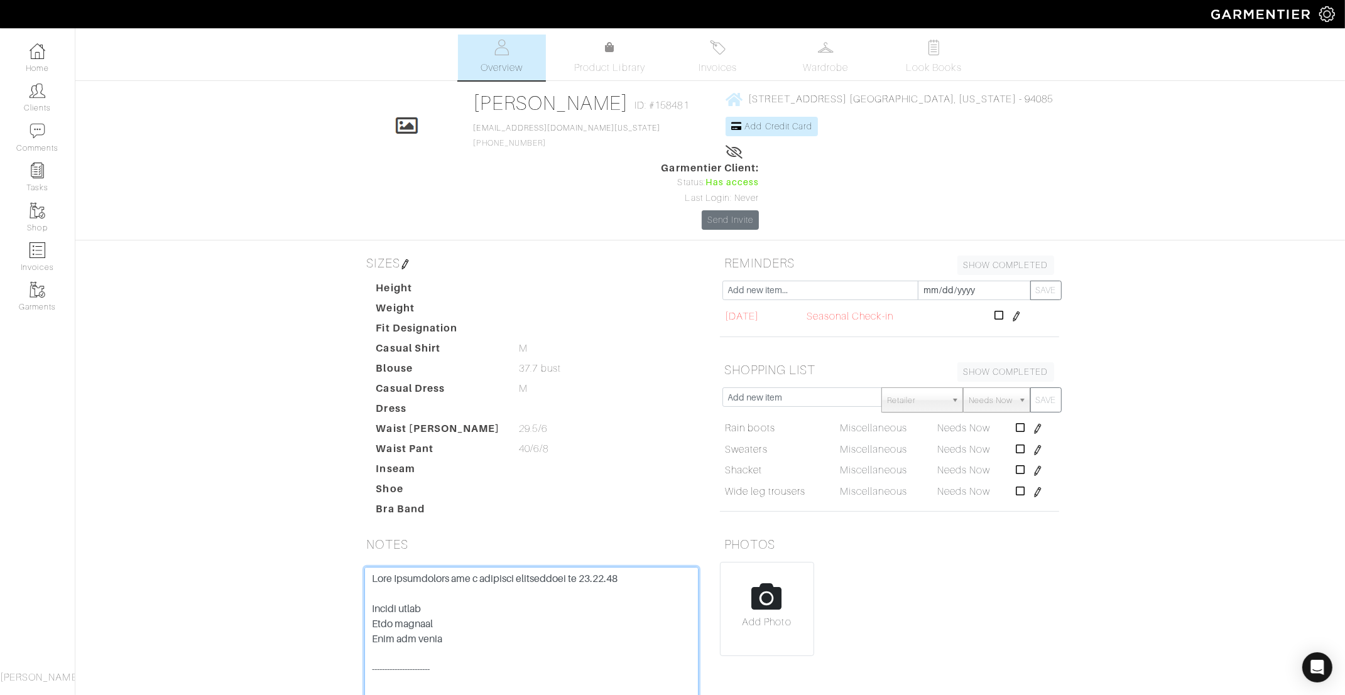
type textarea "Last Appointment was a shopping appointment on 12.16.24 Barrel jeans Pink sweat…"
click at [800, 388] on input "text" at bounding box center [802, 397] width 160 height 19
type input "Fall boots"
click at [1044, 388] on button "SAVE" at bounding box center [1045, 400] width 31 height 25
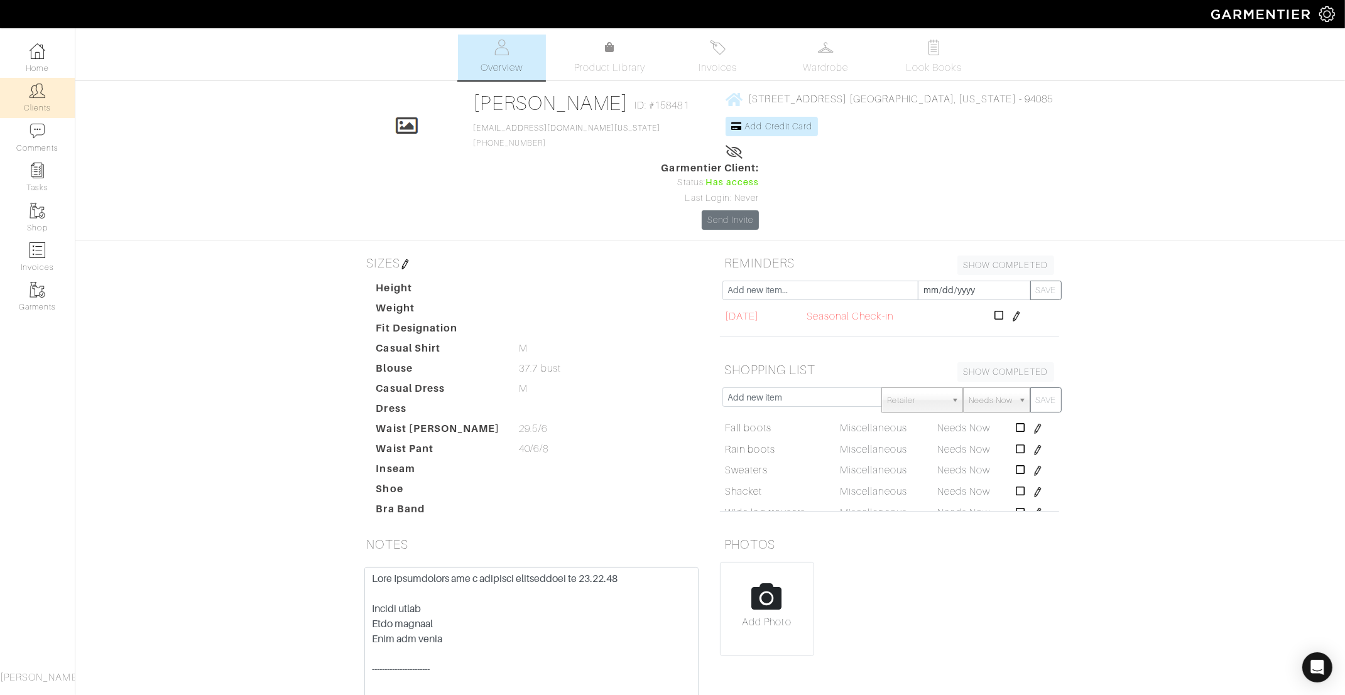
click at [49, 102] on link "Clients" at bounding box center [37, 98] width 75 height 40
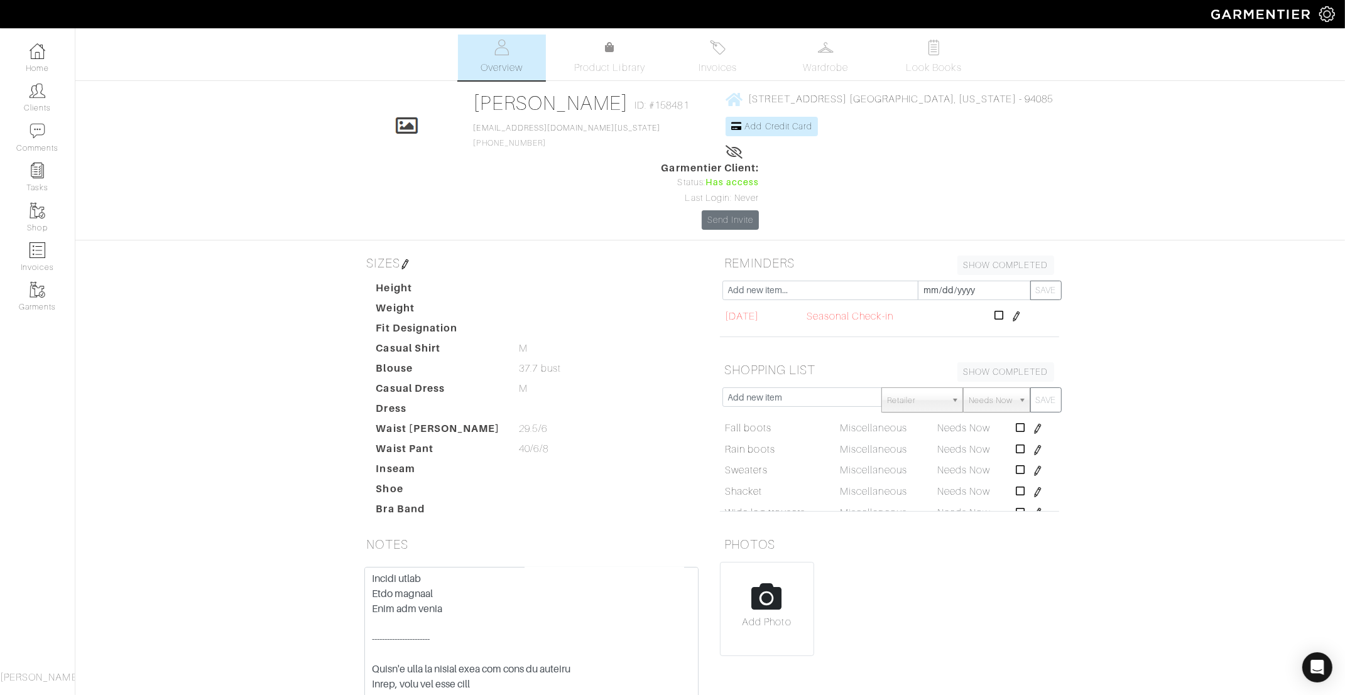
click at [2, 84] on link "Clients" at bounding box center [37, 98] width 75 height 40
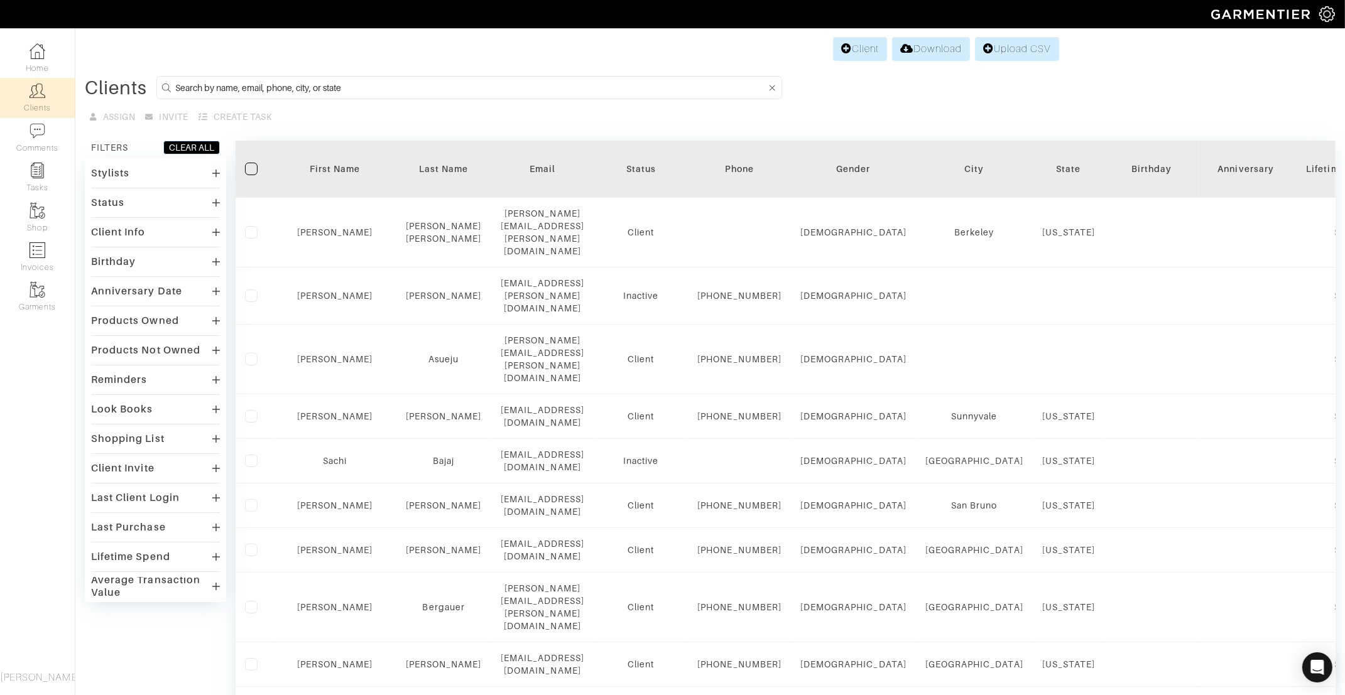
click at [293, 84] on input at bounding box center [470, 88] width 590 height 16
type input "lisa"
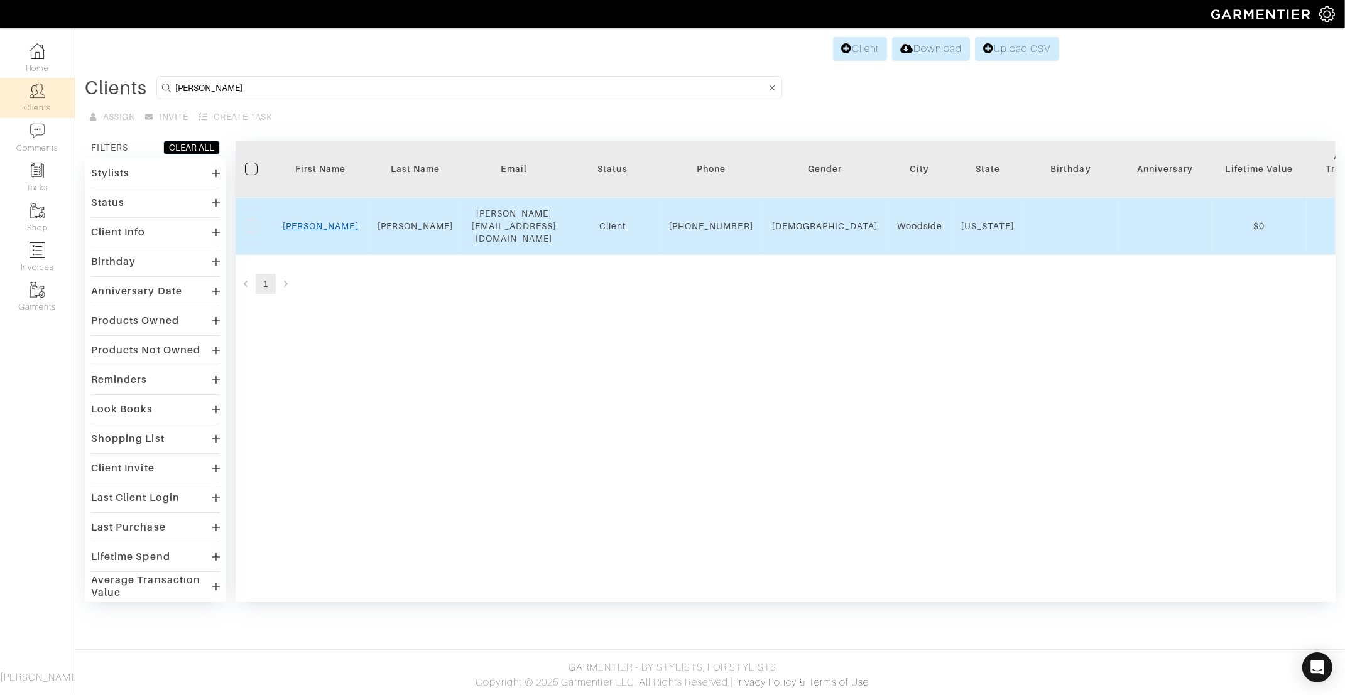
click at [320, 222] on link "Lisa" at bounding box center [321, 226] width 76 height 10
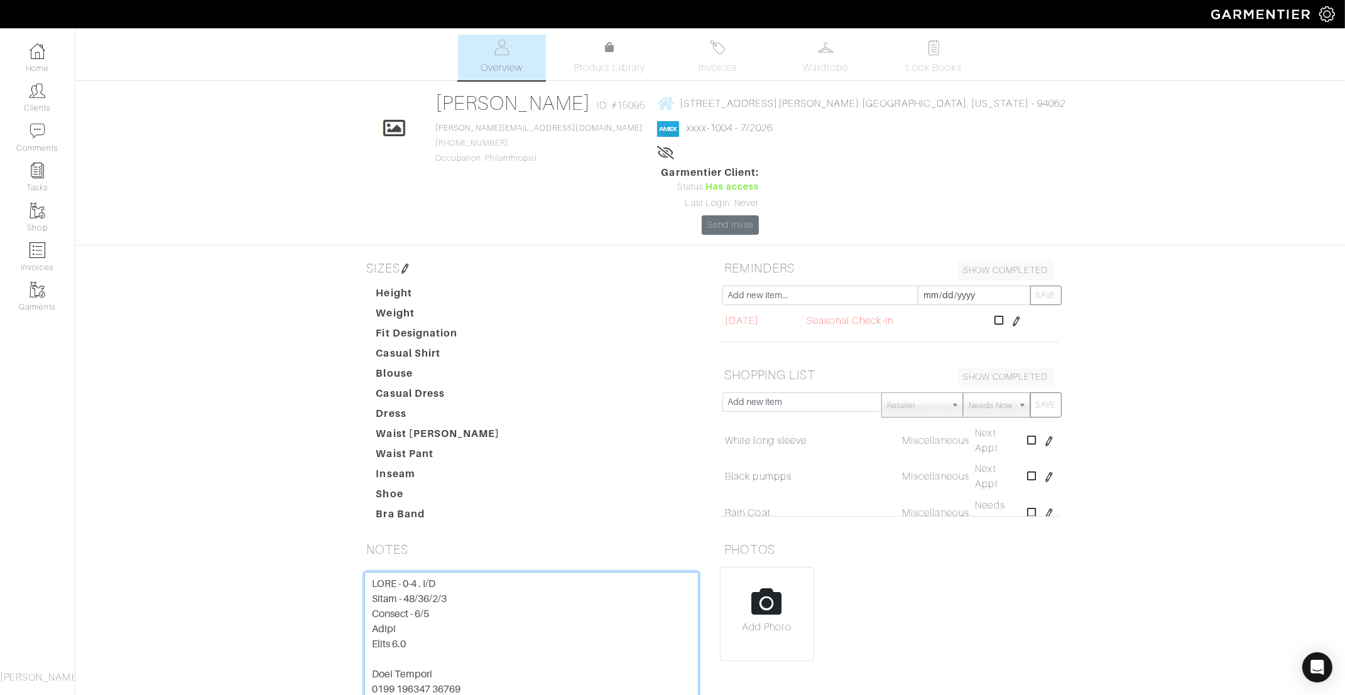
click at [374, 572] on textarea at bounding box center [531, 652] width 334 height 160
click at [413, 572] on textarea at bounding box center [531, 652] width 334 height 160
click at [465, 572] on textarea at bounding box center [531, 652] width 334 height 160
click at [484, 572] on textarea at bounding box center [531, 652] width 334 height 160
click at [1030, 471] on icon at bounding box center [1031, 476] width 9 height 10
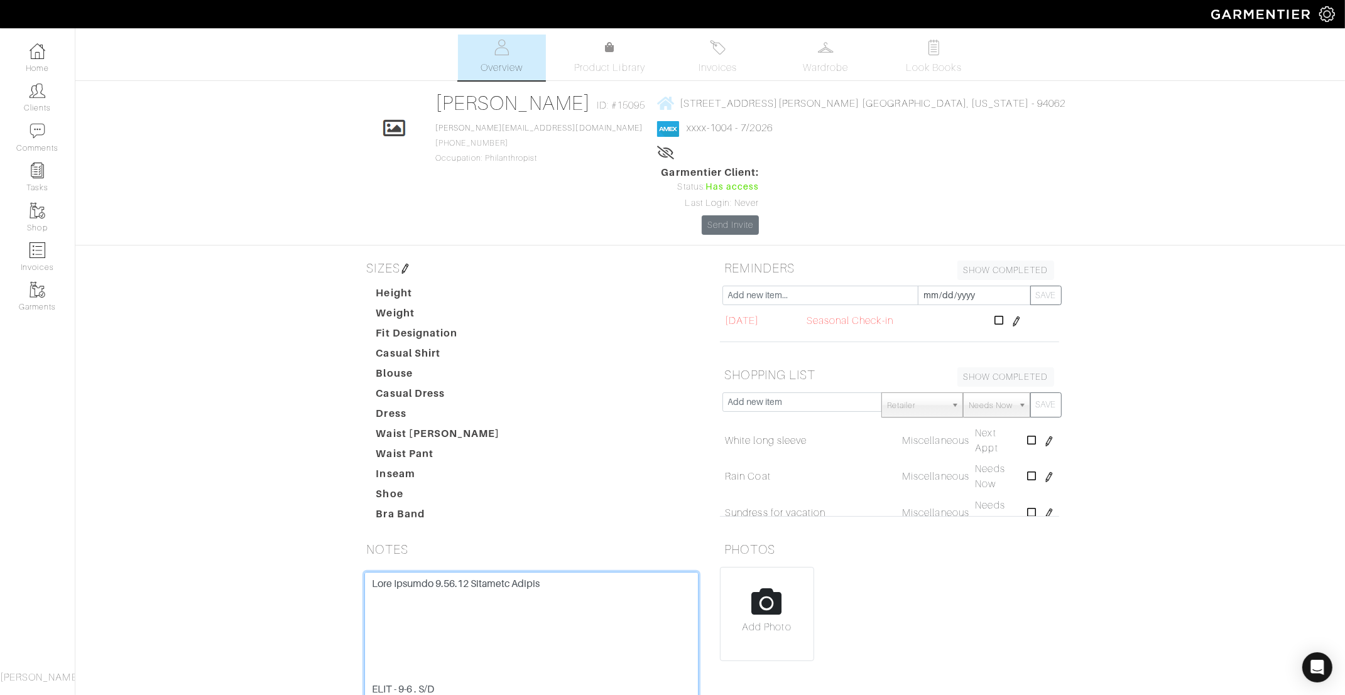
click at [447, 572] on textarea at bounding box center [531, 652] width 334 height 160
paste textarea "AG - Farrah bootcut jeans - Size 28 Favorite Daughter - Chocolate belt - M Quin…"
click at [415, 572] on textarea at bounding box center [531, 652] width 334 height 160
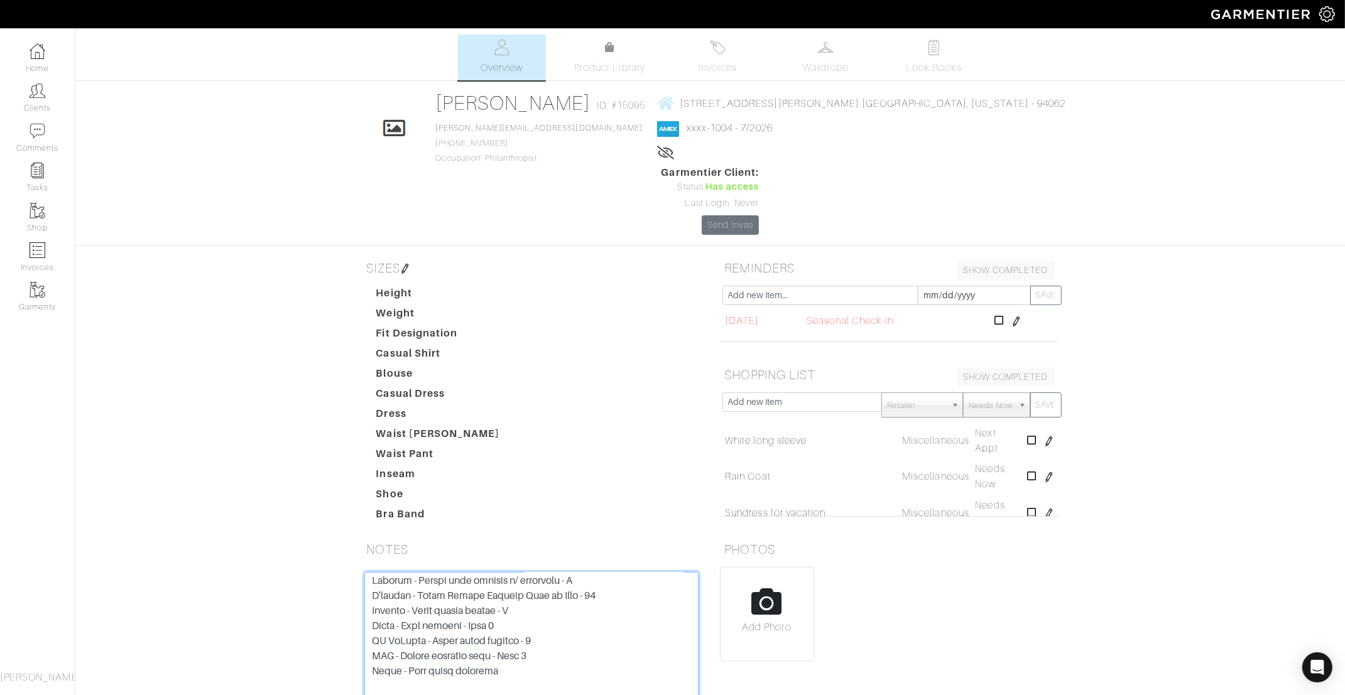
scroll to position [140, 0]
type textarea "Last Meeting [DATE] Clothing Review Purchased: AG - Farrah bootcut jeans - Size…"
click at [764, 393] on input "text" at bounding box center [802, 402] width 160 height 19
type input "Navy turtleneck"
click at [1041, 393] on button "SAVE" at bounding box center [1045, 405] width 31 height 25
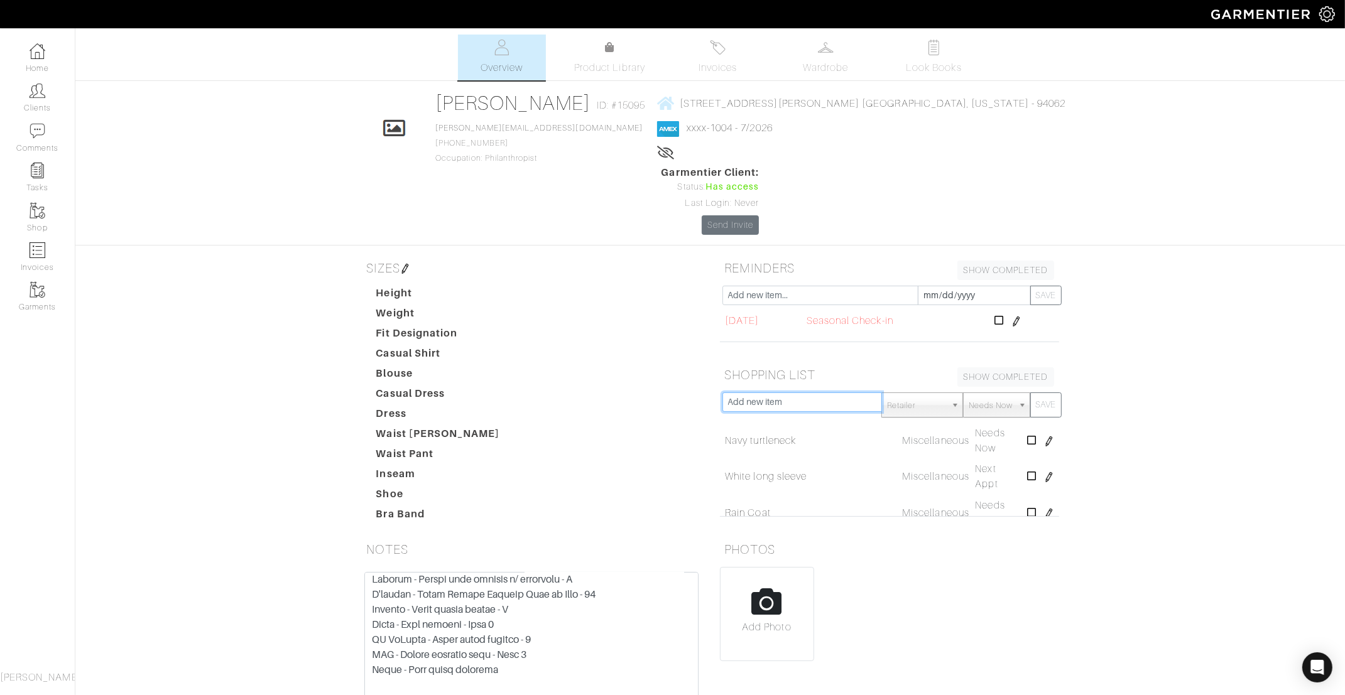
click at [837, 393] on input "text" at bounding box center [802, 402] width 160 height 19
type input "Wool trousers"
click at [1059, 393] on button "SAVE" at bounding box center [1045, 405] width 31 height 25
click at [1037, 393] on button "SAVE" at bounding box center [1045, 405] width 31 height 25
click at [1048, 437] on img at bounding box center [1049, 442] width 10 height 10
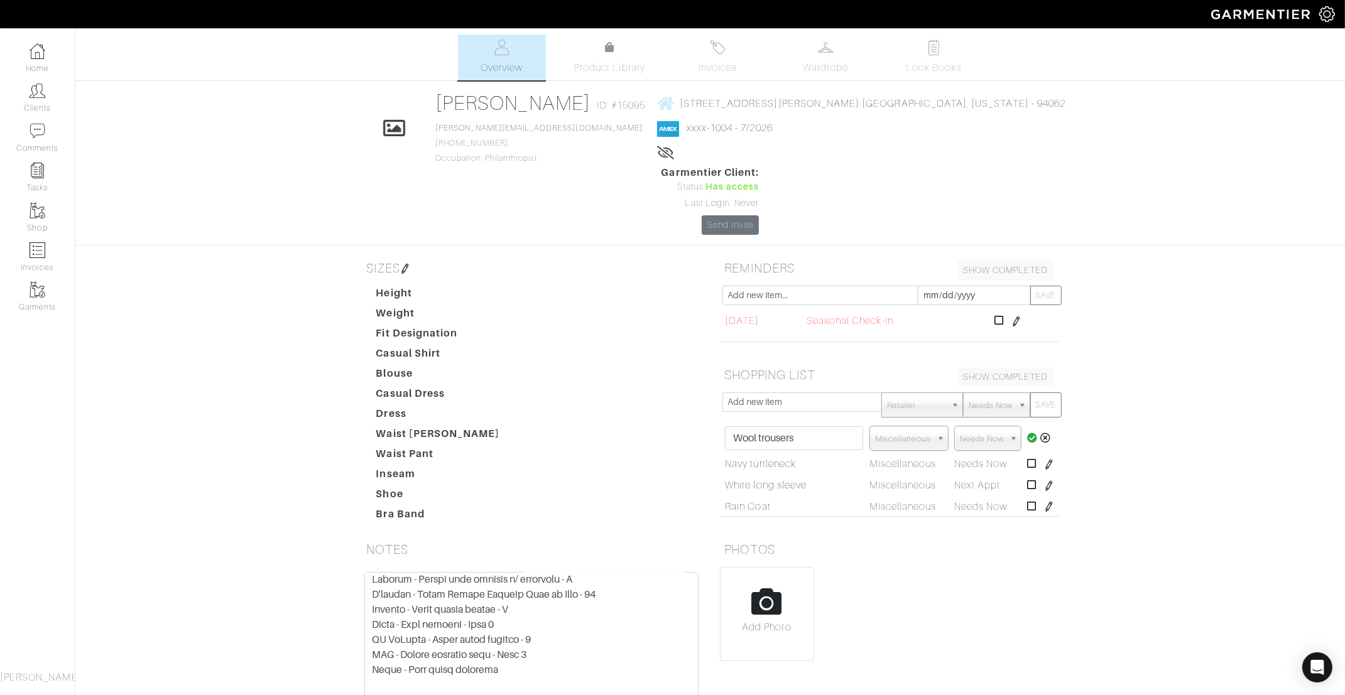
click at [1048, 423] on td at bounding box center [1041, 438] width 35 height 31
click at [734, 426] on input "Wool trousers" at bounding box center [794, 438] width 138 height 24
type input "Grey Wool trousers"
click at [1032, 433] on icon at bounding box center [1032, 438] width 11 height 10
click at [832, 393] on input "text" at bounding box center [802, 402] width 160 height 19
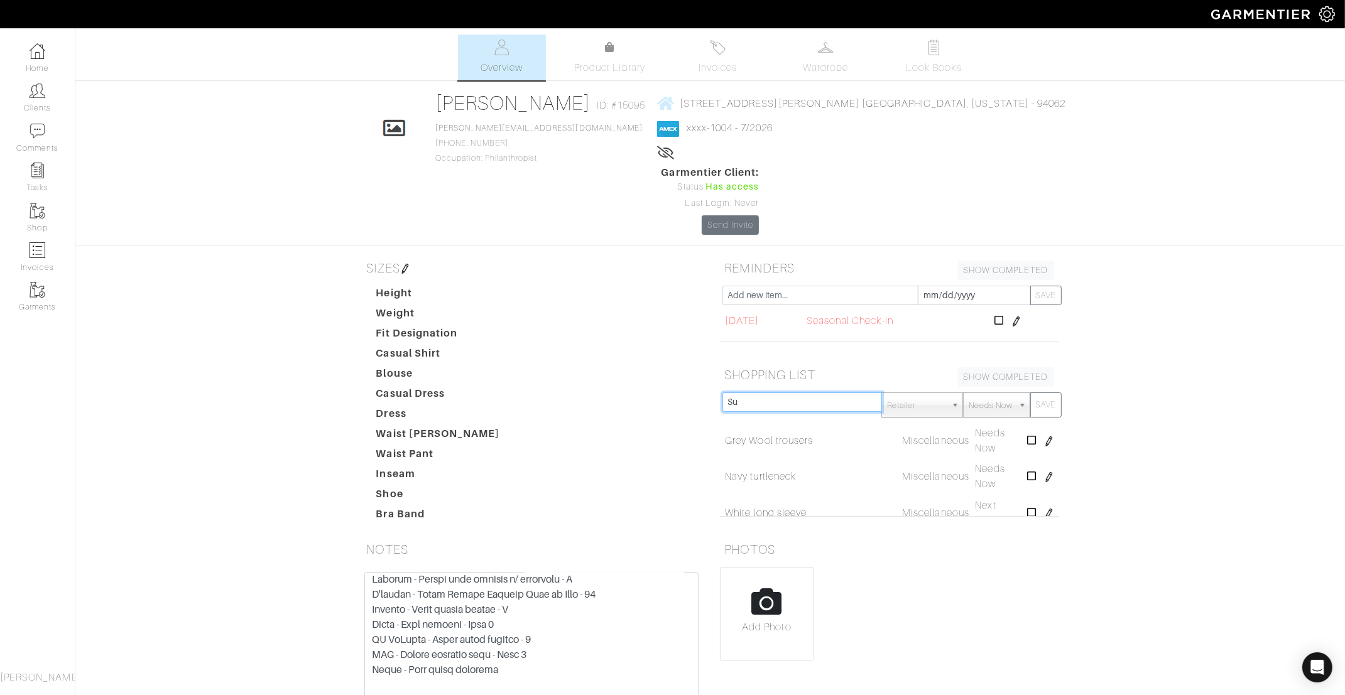
type input "S"
type input "Updated Suit"
click at [1044, 393] on button "SAVE" at bounding box center [1045, 405] width 31 height 25
click at [815, 393] on input "text" at bounding box center [802, 402] width 160 height 19
type input "Updated Boots"
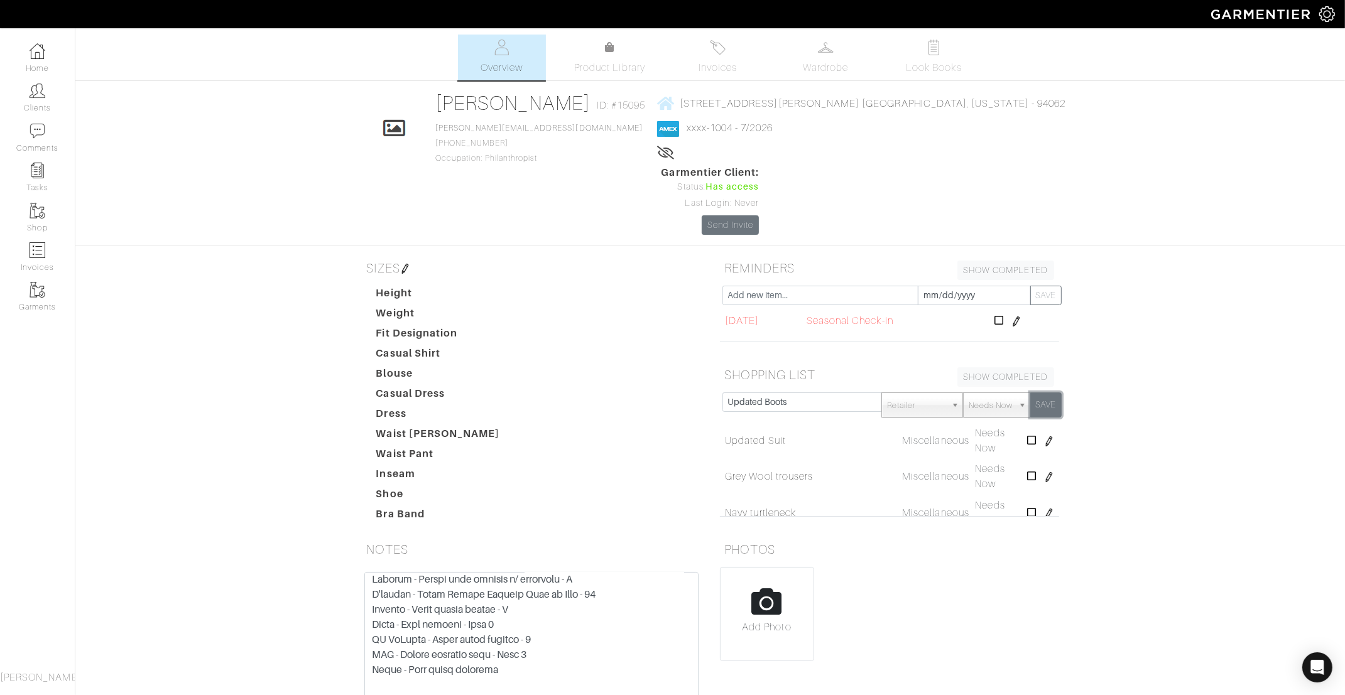
click at [1037, 393] on button "SAVE" at bounding box center [1045, 405] width 31 height 25
click at [758, 393] on input "text" at bounding box center [802, 402] width 160 height 19
type input "New Sweaters"
click at [1051, 393] on button "SAVE" at bounding box center [1045, 405] width 31 height 25
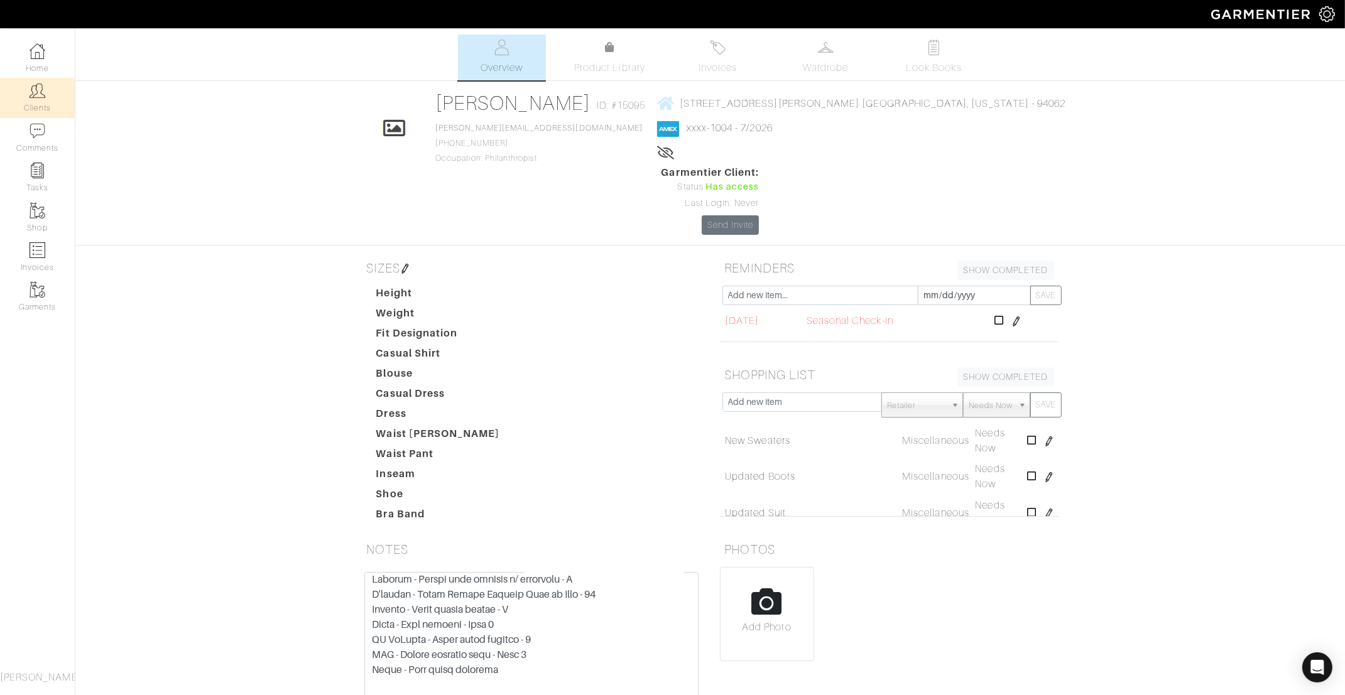
click at [44, 95] on img at bounding box center [38, 91] width 16 height 16
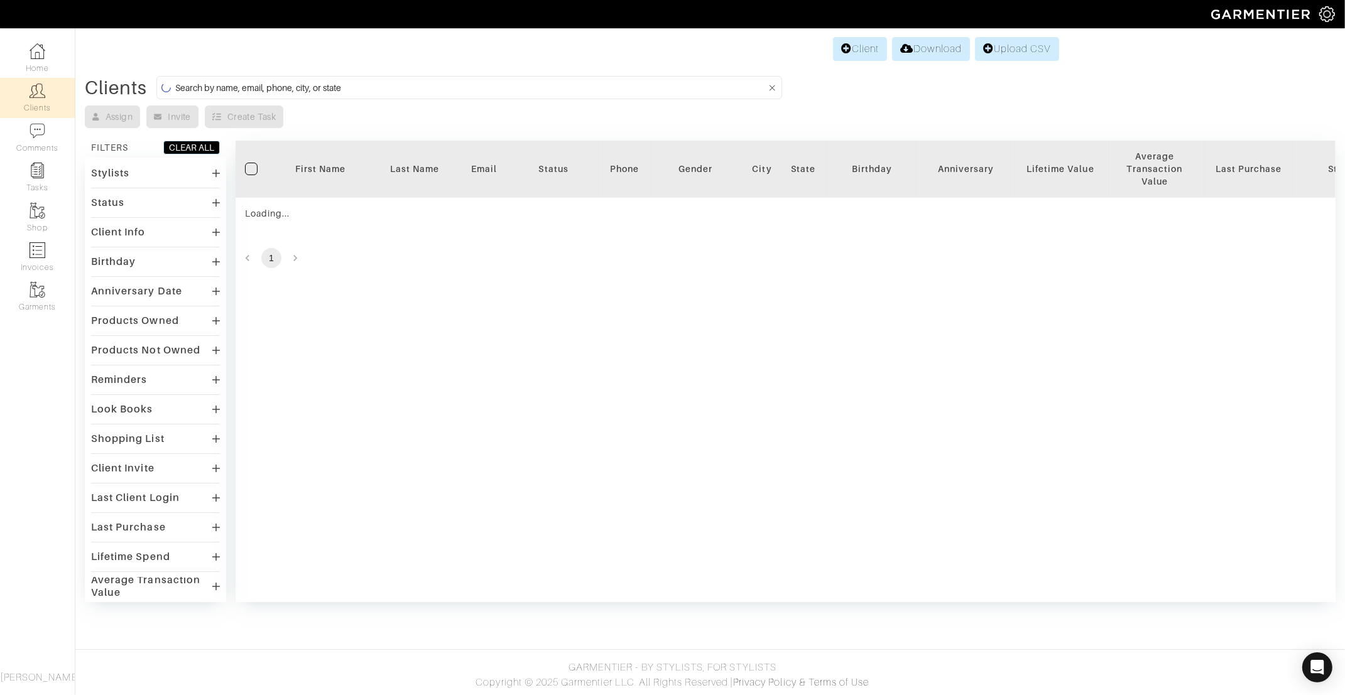
click at [428, 89] on input at bounding box center [470, 88] width 590 height 16
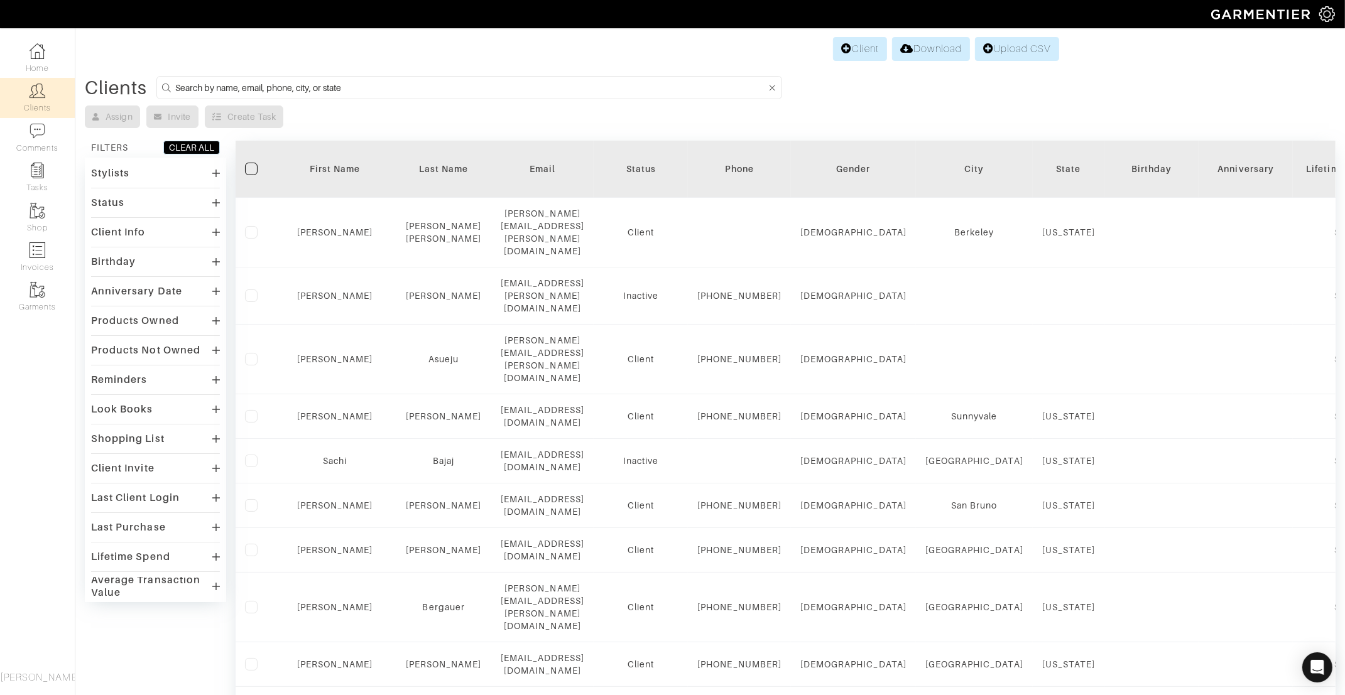
paste input "[EMAIL_ADDRESS][DOMAIN_NAME]"
type input "[EMAIL_ADDRESS][DOMAIN_NAME]"
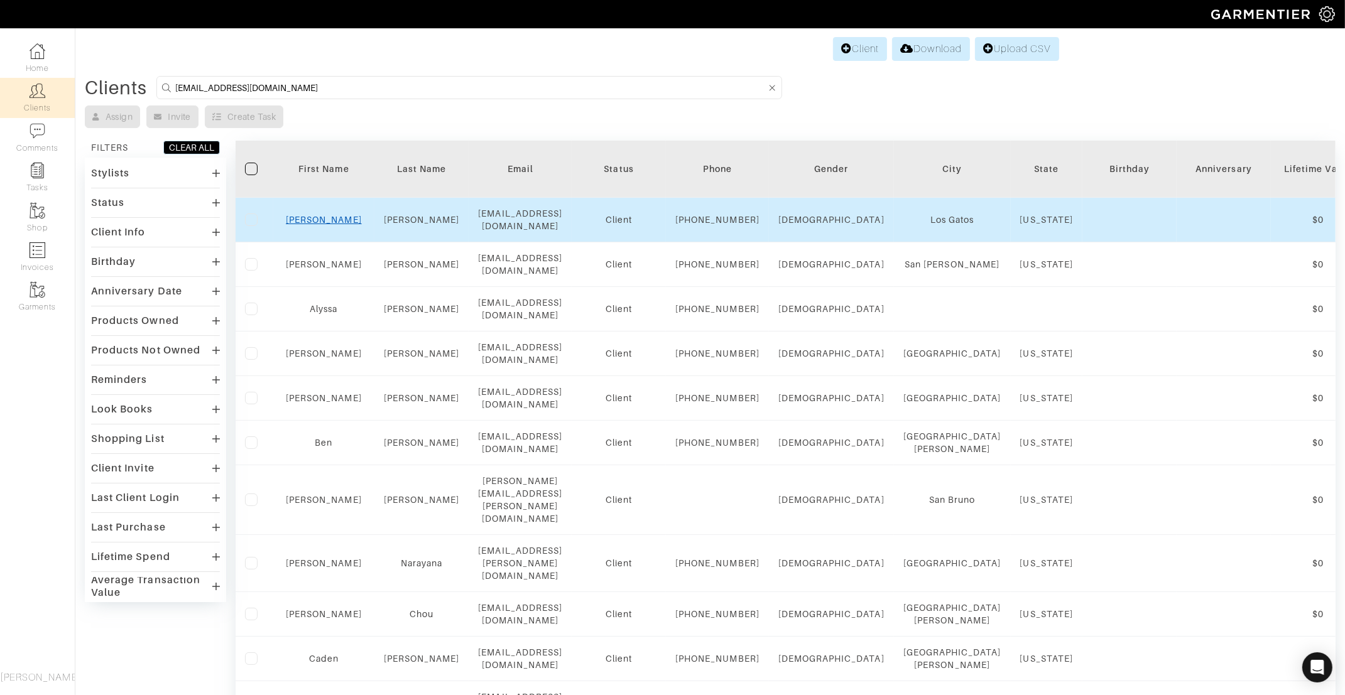
click at [318, 223] on link "Rachel" at bounding box center [324, 220] width 76 height 10
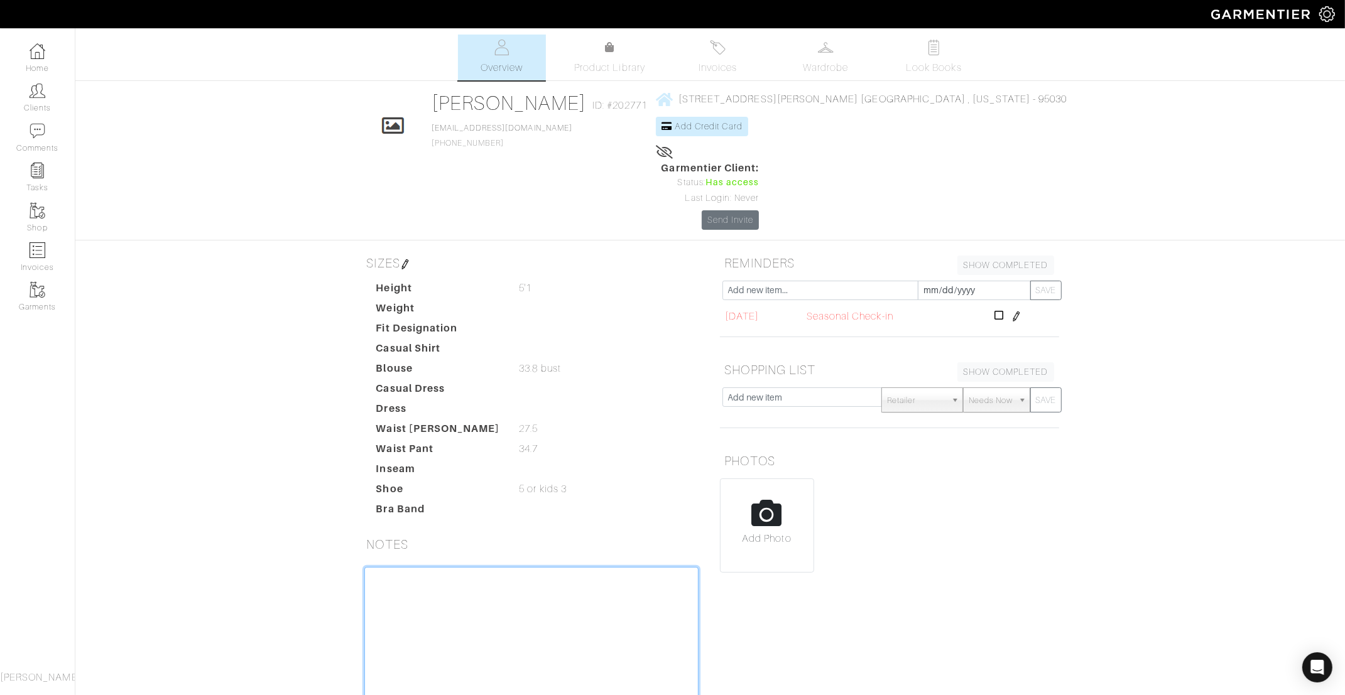
click at [445, 567] on textarea at bounding box center [531, 647] width 334 height 160
click at [481, 567] on textarea "Last Appointment was 3." at bounding box center [531, 647] width 334 height 160
paste textarea "Levi's - Straight leg jeans - Size 25, 26 length Splendid - White tank - Size X…"
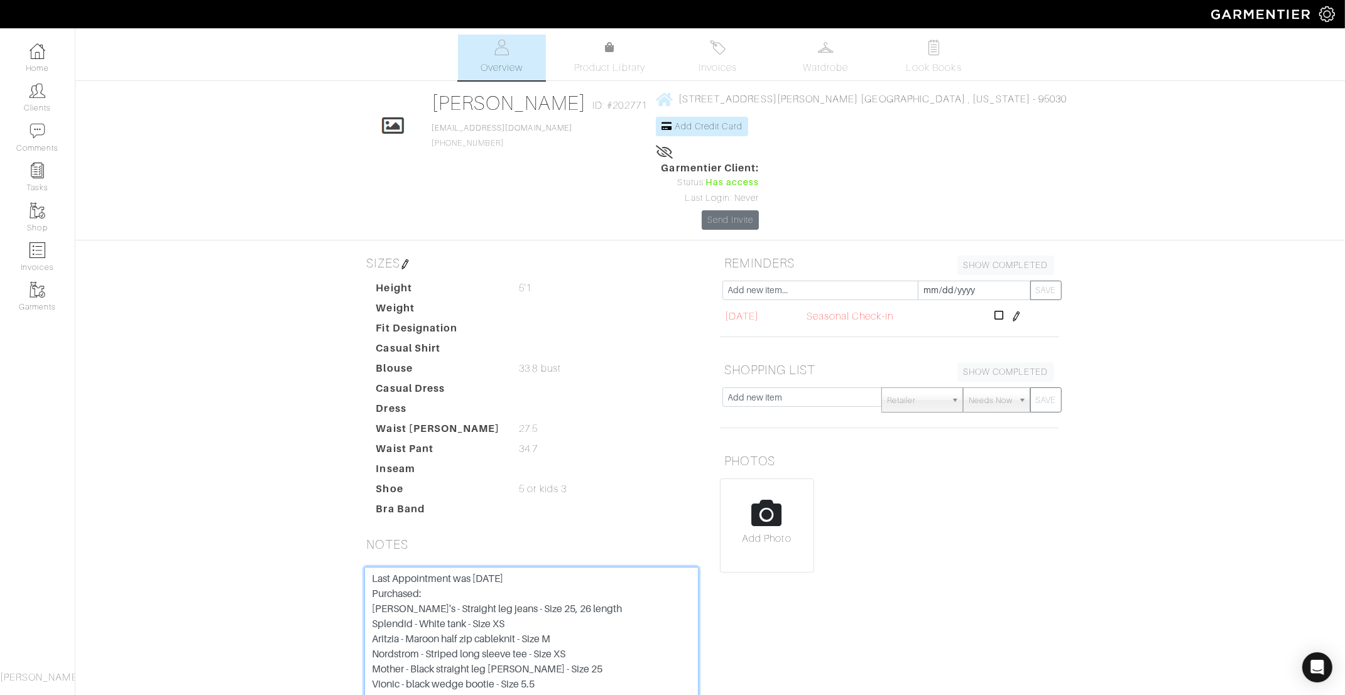
type textarea "Last Appointment was [DATE] Purchased: [PERSON_NAME]'s - Straight leg jeans - S…"
click at [830, 388] on input "text" at bounding box center [802, 397] width 160 height 19
type input "Henleys"
click at [1036, 388] on button "SAVE" at bounding box center [1045, 400] width 31 height 25
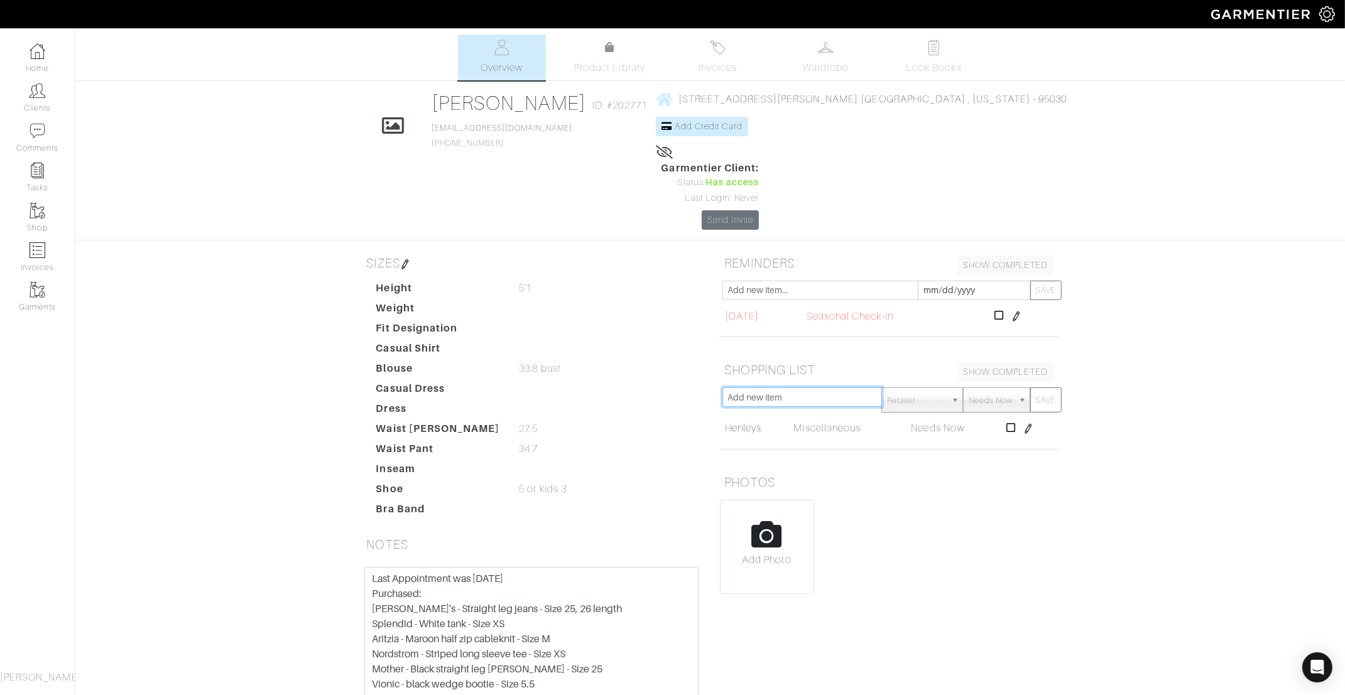
click at [803, 388] on input "text" at bounding box center [802, 397] width 160 height 19
type input "Jackets"
click at [1040, 388] on button "SAVE" at bounding box center [1045, 400] width 31 height 25
click at [841, 388] on input "text" at bounding box center [802, 397] width 160 height 19
type input "Cardigans"
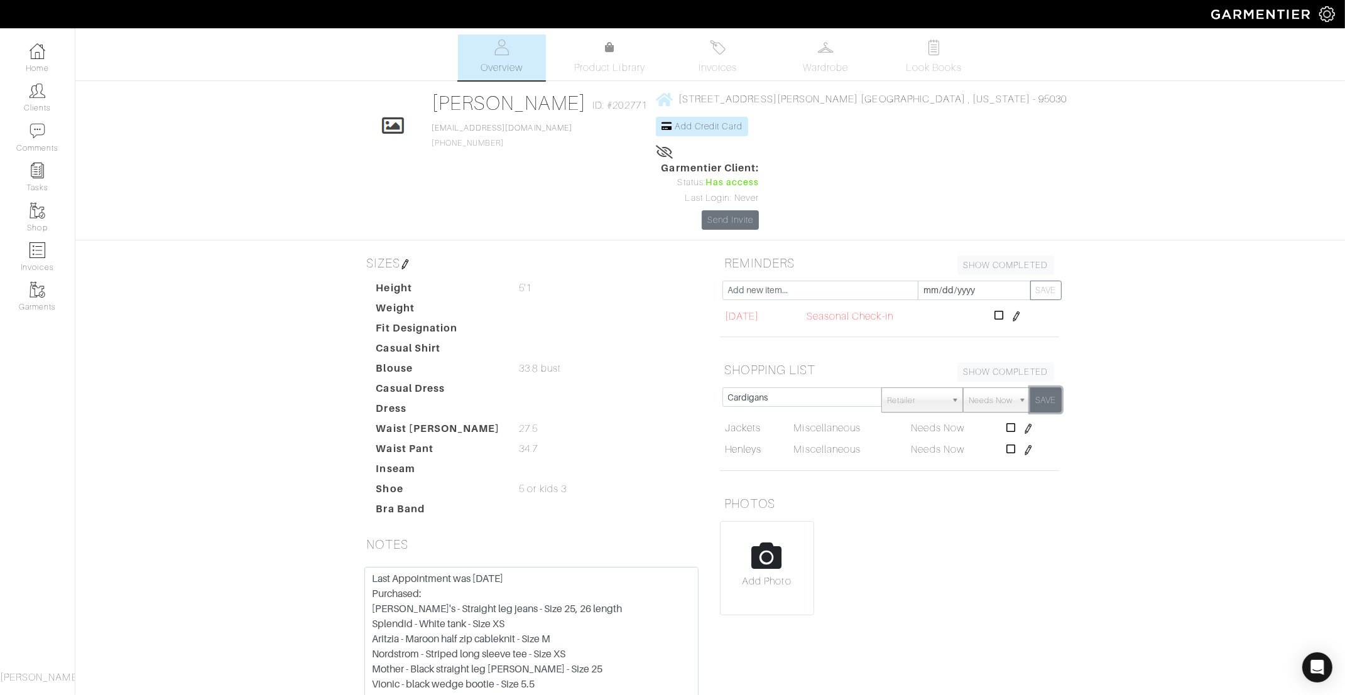
click at [1047, 388] on button "SAVE" at bounding box center [1045, 400] width 31 height 25
click at [764, 388] on input "text" at bounding box center [802, 397] width 160 height 19
type input "Corduroys"
click at [1043, 388] on button "SAVE" at bounding box center [1045, 400] width 31 height 25
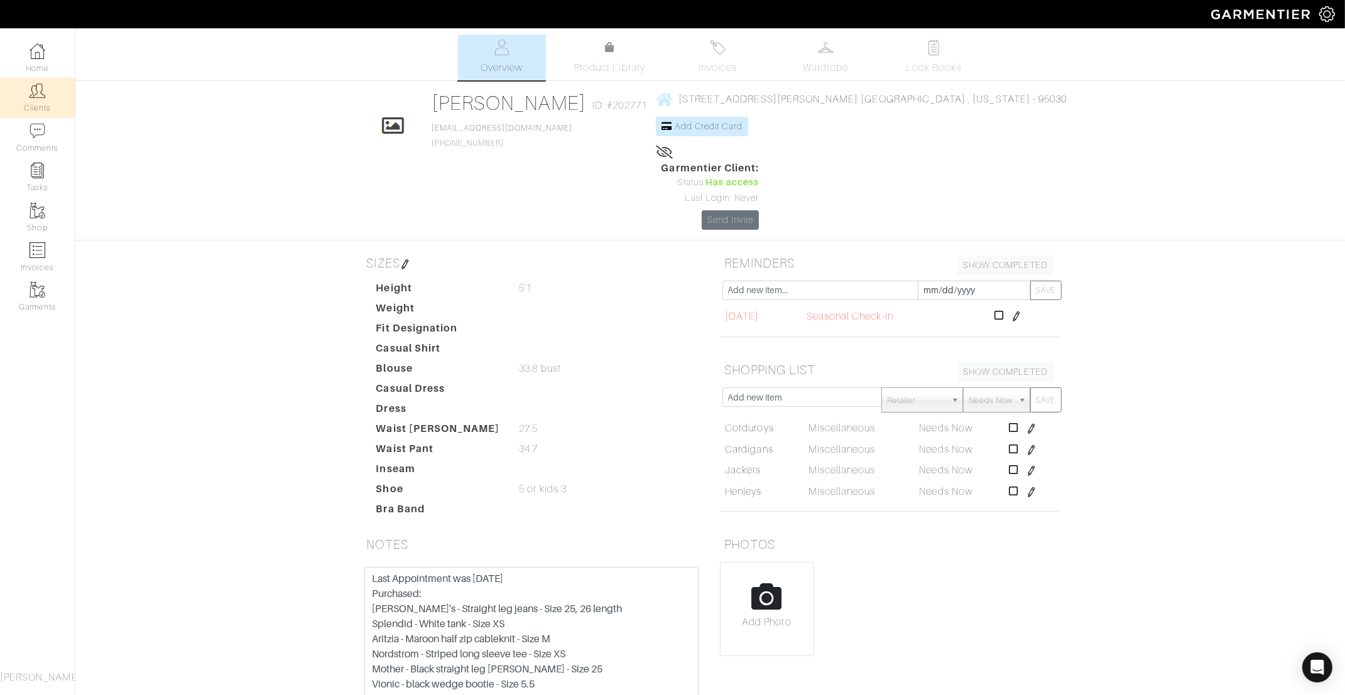
click at [26, 95] on link "Clients" at bounding box center [37, 98] width 75 height 40
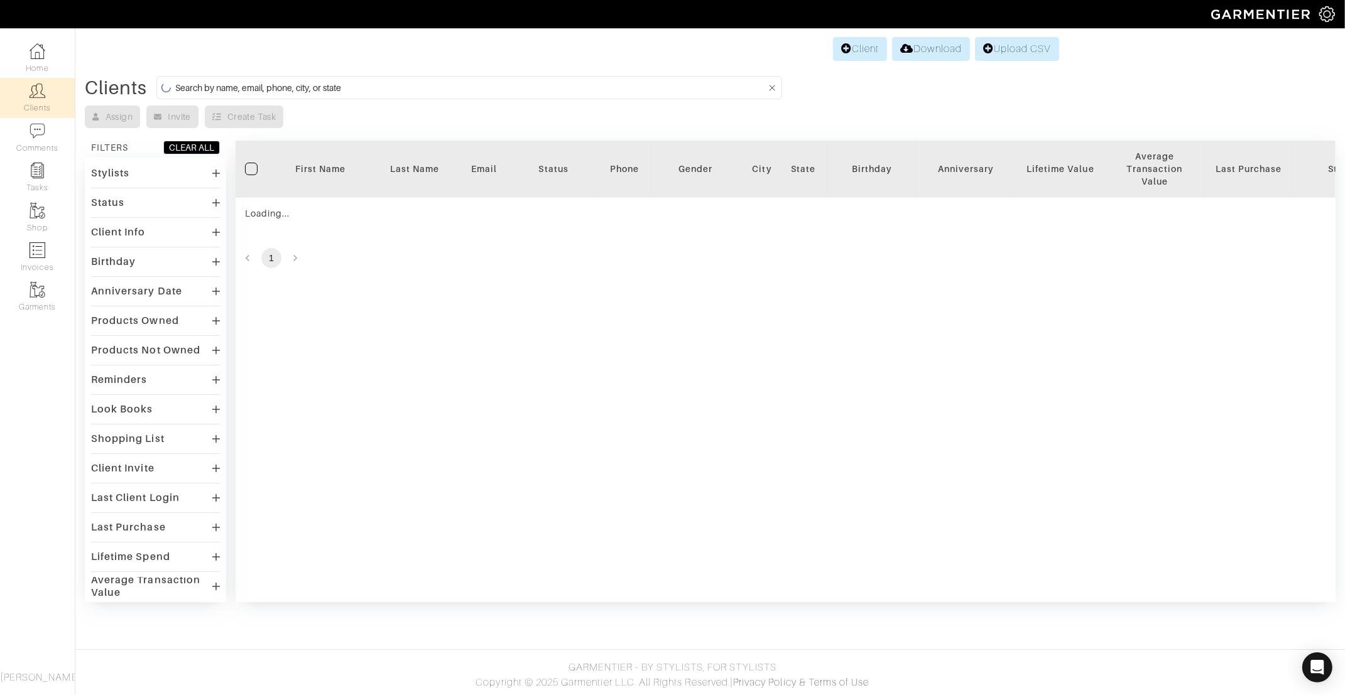
click at [378, 82] on input at bounding box center [470, 88] width 590 height 16
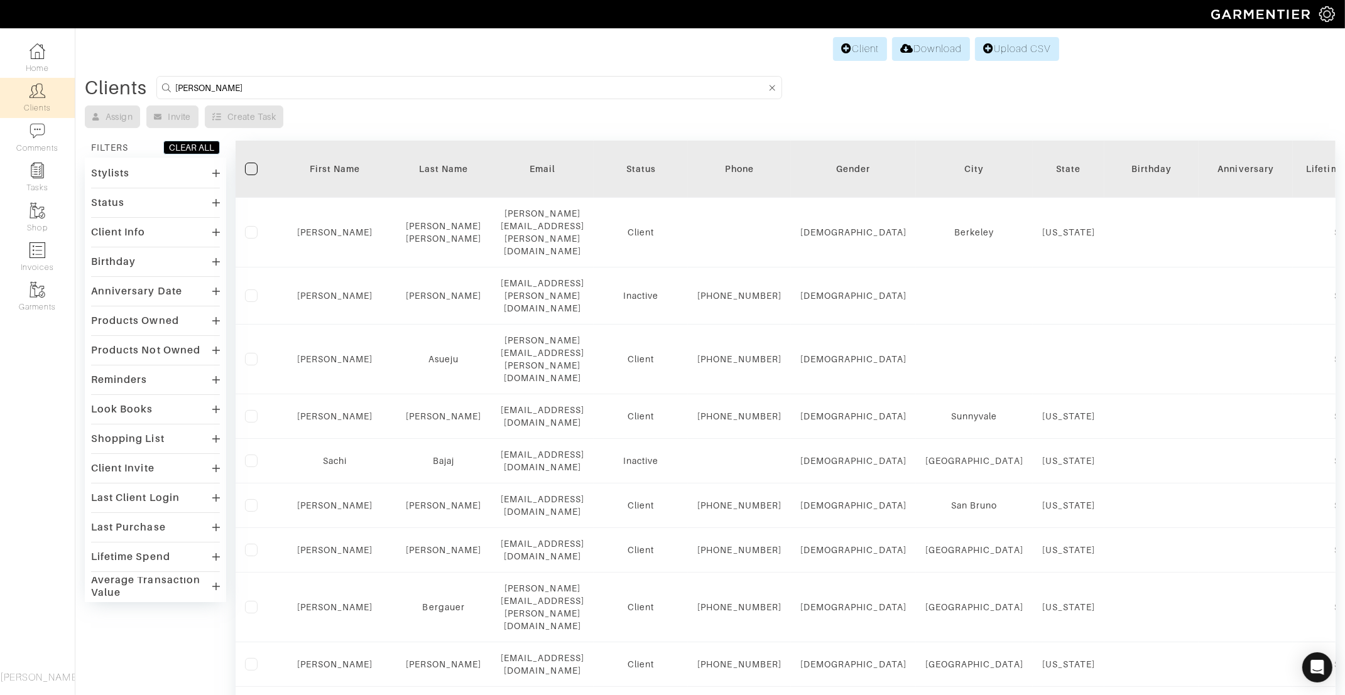
type input "[PERSON_NAME]"
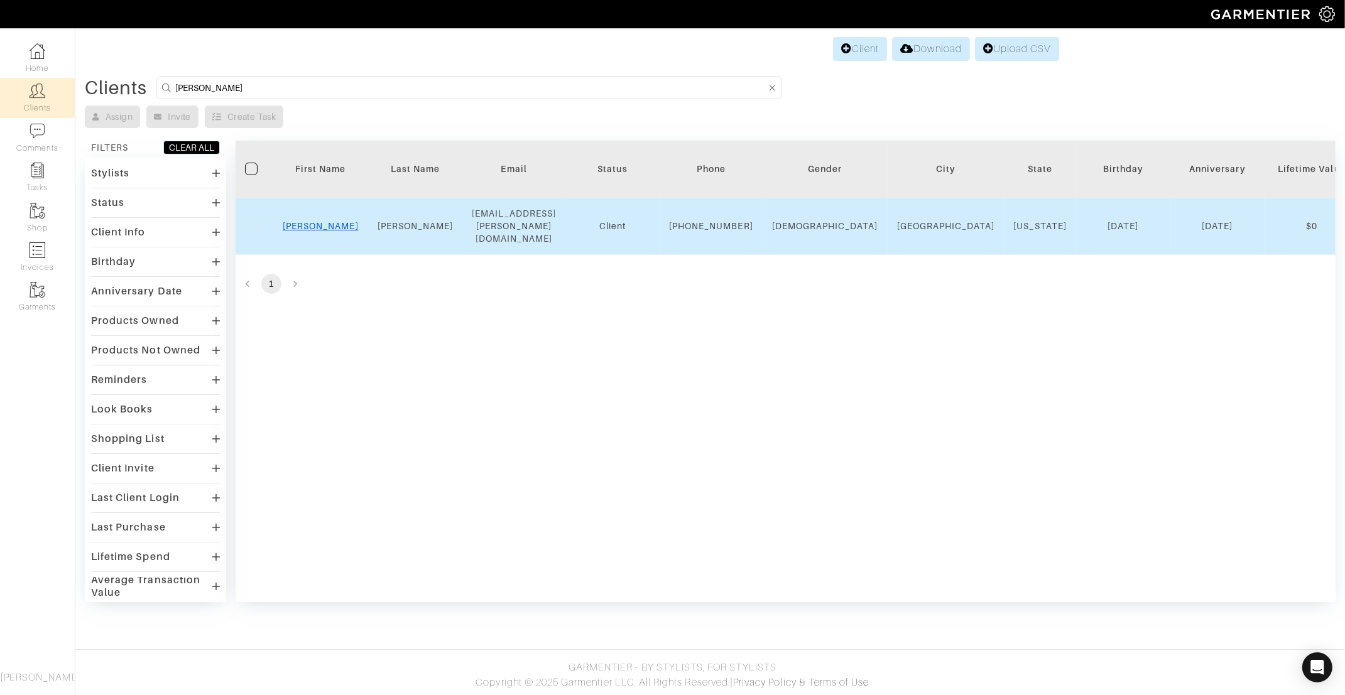
click at [322, 221] on link "[PERSON_NAME]" at bounding box center [321, 226] width 76 height 10
click at [322, 226] on link "[PERSON_NAME]" at bounding box center [321, 226] width 76 height 10
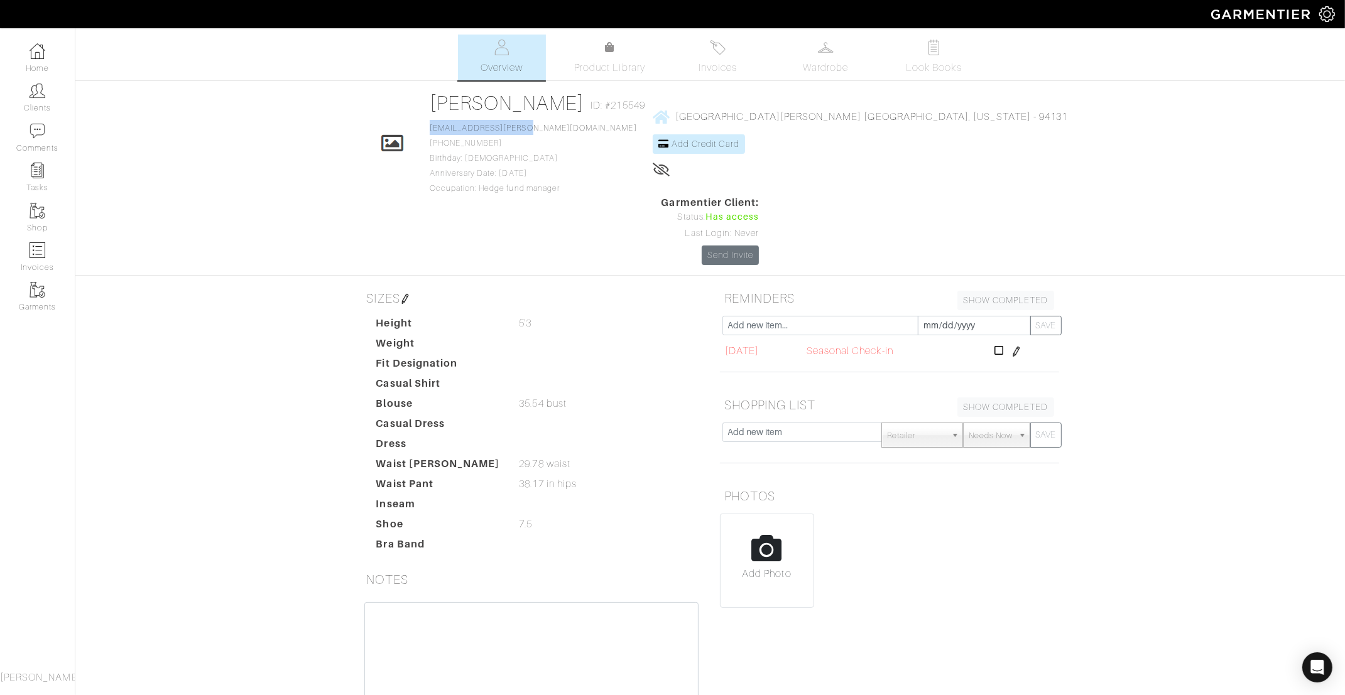
drag, startPoint x: 556, startPoint y: 126, endPoint x: 449, endPoint y: 129, distance: 106.8
click at [449, 129] on div "Click To Edit [PERSON_NAME] ID: #215549 [EMAIL_ADDRESS][PERSON_NAME][DOMAIN_NAM…" at bounding box center [710, 178] width 716 height 174
copy link "[EMAIL_ADDRESS][PERSON_NAME][DOMAIN_NAME]"
click at [796, 423] on input "text" at bounding box center [802, 432] width 160 height 19
type input "S"
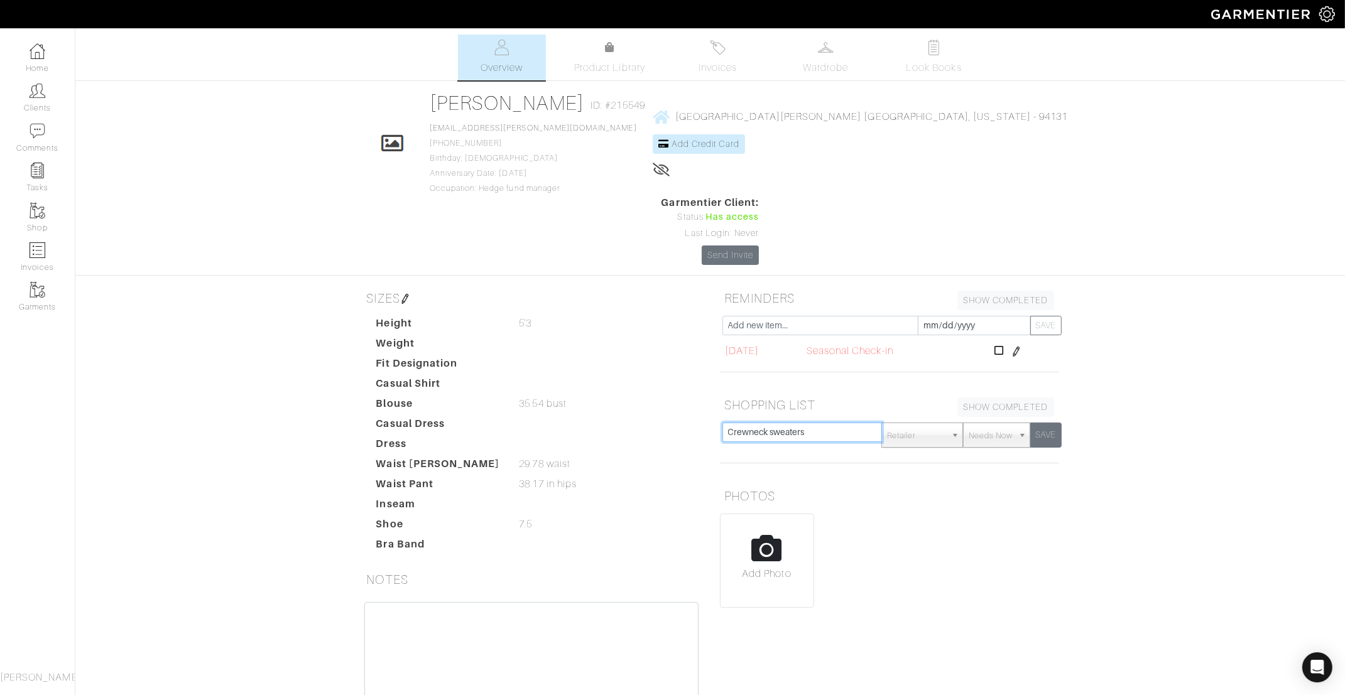
type input "Crewneck sweaters"
click at [1044, 423] on button "SAVE" at bounding box center [1045, 435] width 31 height 25
click at [806, 423] on input "text" at bounding box center [802, 432] width 160 height 19
type input "Boots"
click at [1051, 423] on button "SAVE" at bounding box center [1045, 435] width 31 height 25
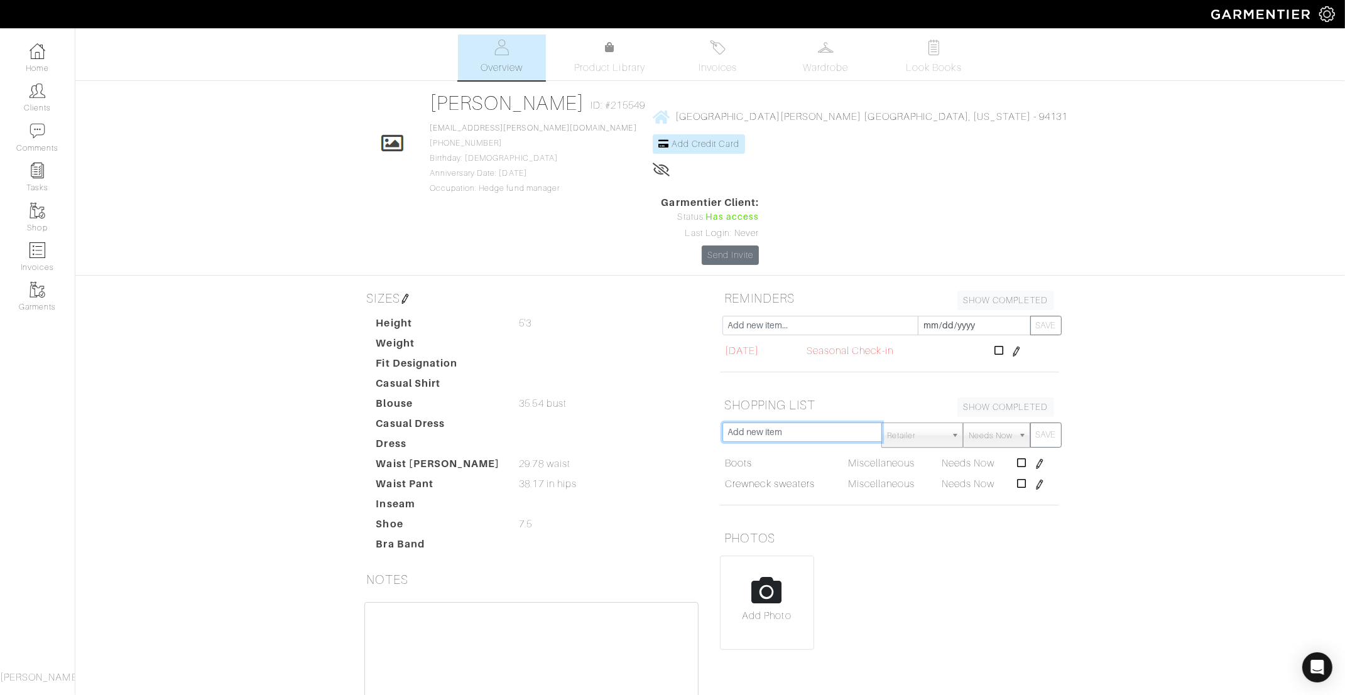
click at [827, 423] on input "text" at bounding box center [802, 432] width 160 height 19
type input "Jackets"
click at [1048, 423] on button "SAVE" at bounding box center [1045, 435] width 31 height 25
click at [810, 423] on input "text" at bounding box center [802, 432] width 160 height 19
type input "Cords"
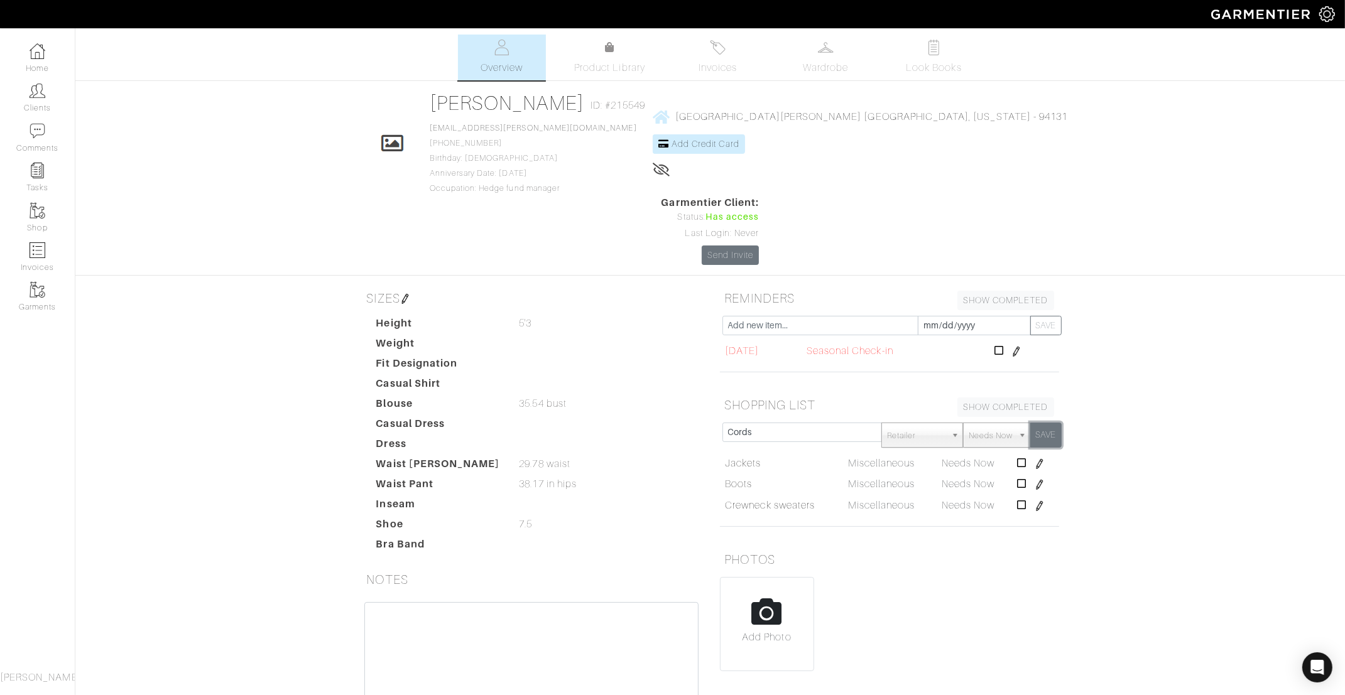
click at [1043, 423] on button "SAVE" at bounding box center [1045, 435] width 31 height 25
click at [51, 96] on link "Clients" at bounding box center [37, 98] width 75 height 40
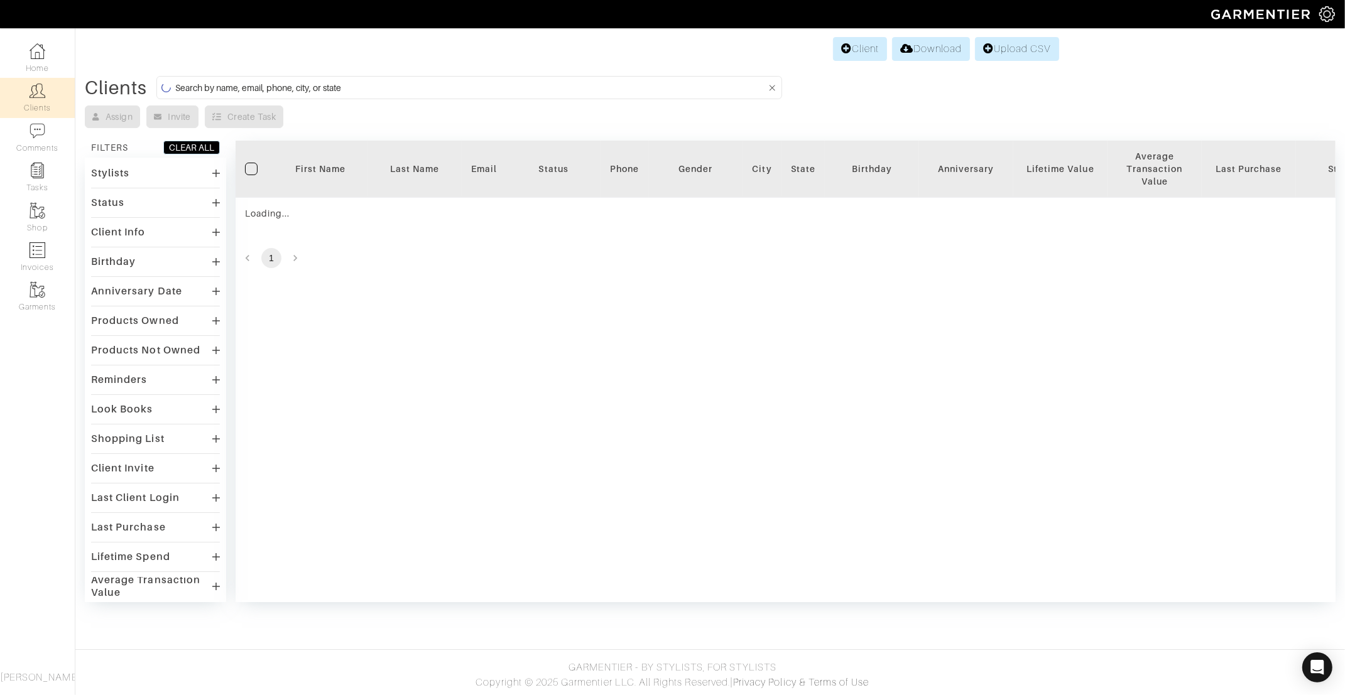
click at [376, 85] on input at bounding box center [470, 88] width 590 height 16
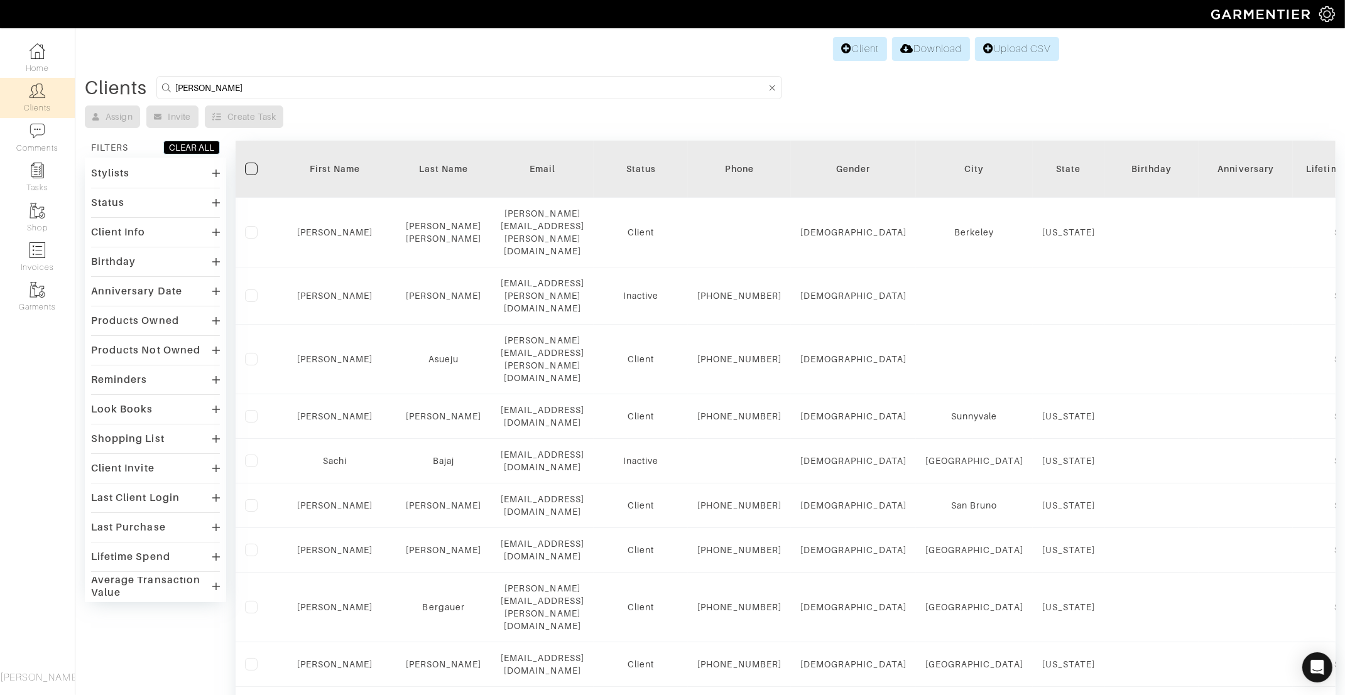
type input "[PERSON_NAME]"
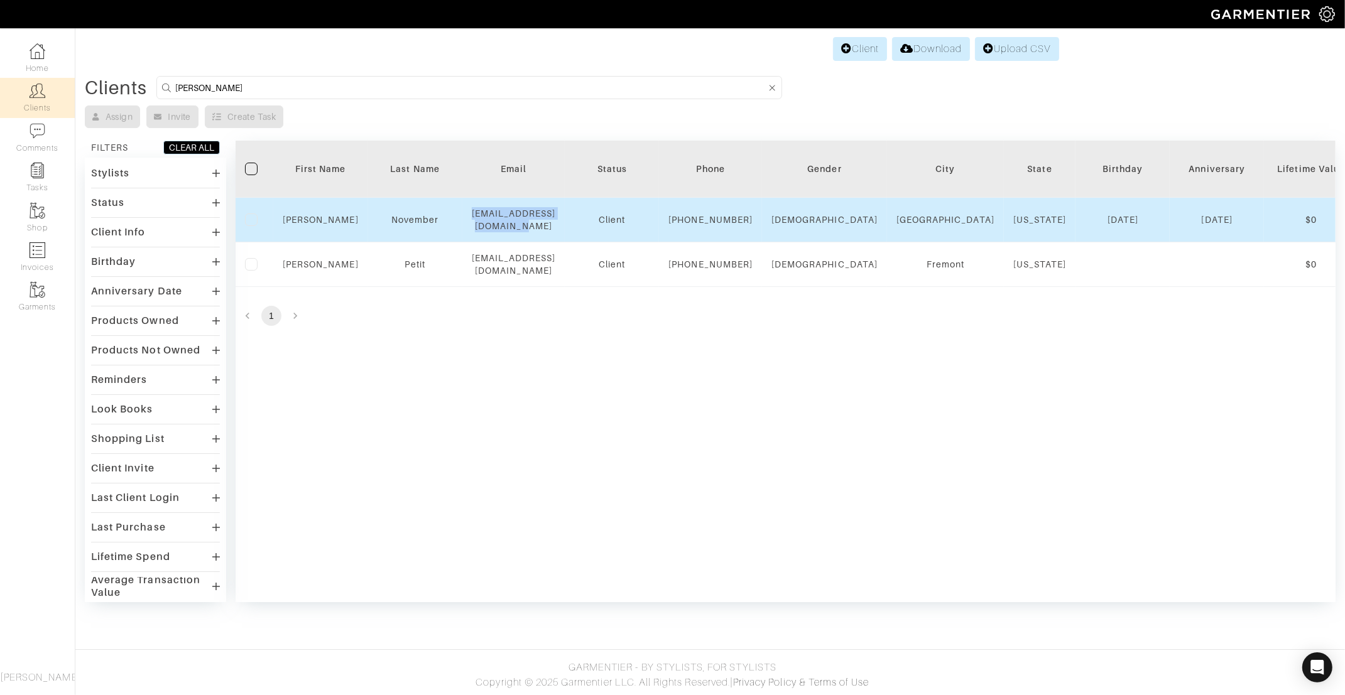
drag, startPoint x: 612, startPoint y: 222, endPoint x: 460, endPoint y: 222, distance: 152.0
click at [460, 222] on tr "[PERSON_NAME] November [EMAIL_ADDRESS][DOMAIN_NAME] Client [PHONE_NUMBER] [DEMO…" at bounding box center [1304, 220] width 2137 height 45
copy tr "[EMAIL_ADDRESS][DOMAIN_NAME]"
